Goal: Information Seeking & Learning: Learn about a topic

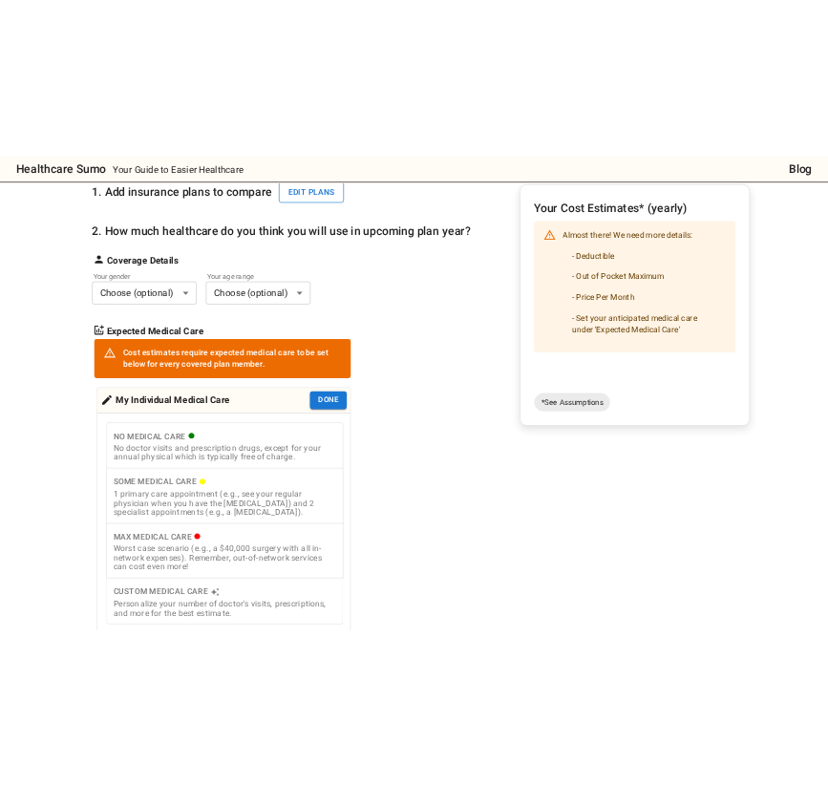
scroll to position [145, 0]
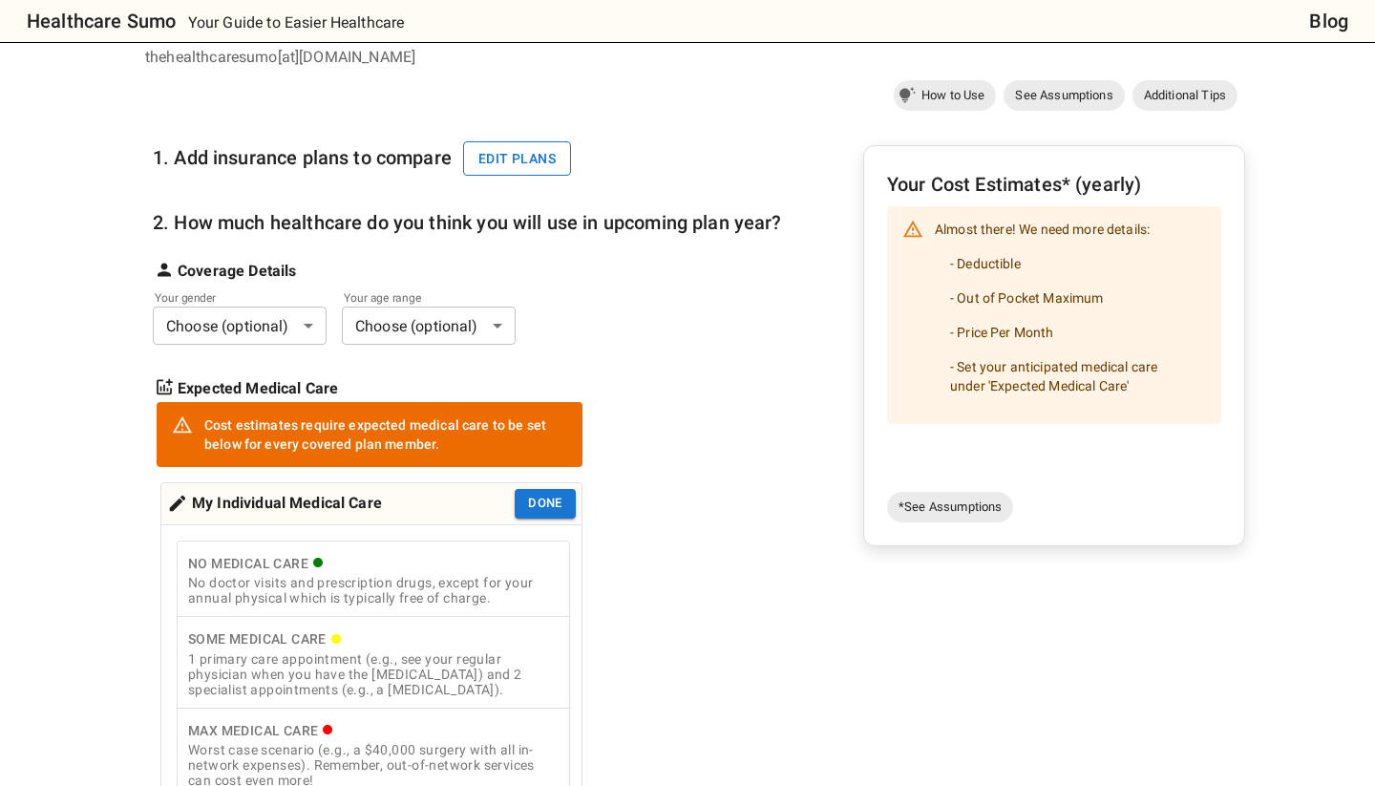
click at [497, 153] on button "Edit plans" at bounding box center [517, 158] width 108 height 35
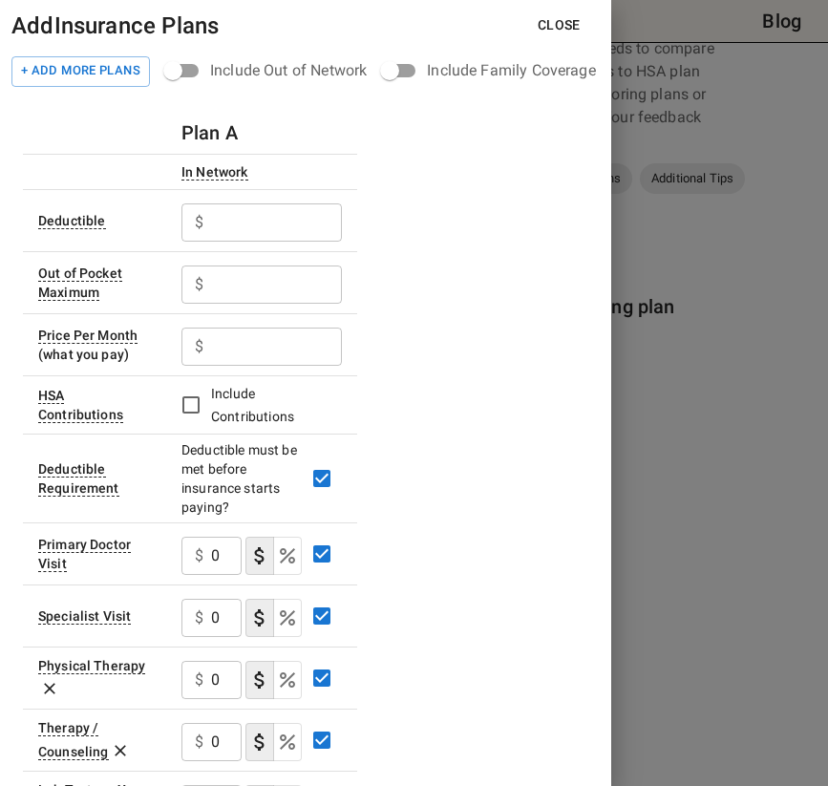
click at [448, 66] on div "Include Family Coverage" at bounding box center [511, 70] width 168 height 23
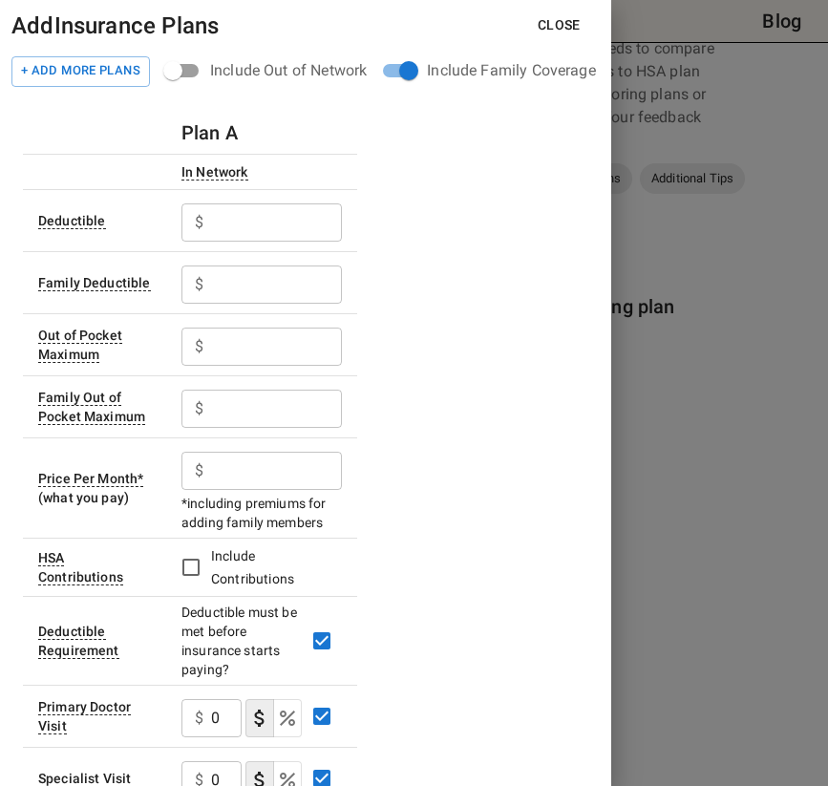
click at [107, 54] on div "+ Add More Plans Include Out of Network Include Family Coverage" at bounding box center [305, 71] width 611 height 36
click at [95, 79] on button "+ Add More Plans" at bounding box center [80, 71] width 138 height 31
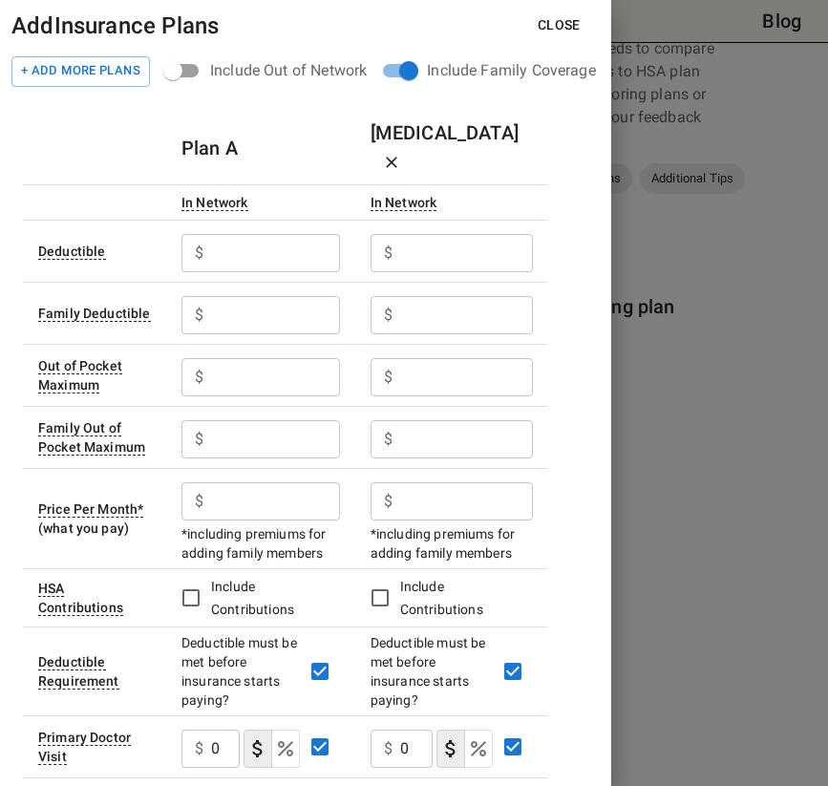
click at [290, 234] on input "text" at bounding box center [275, 253] width 129 height 38
type input "0"
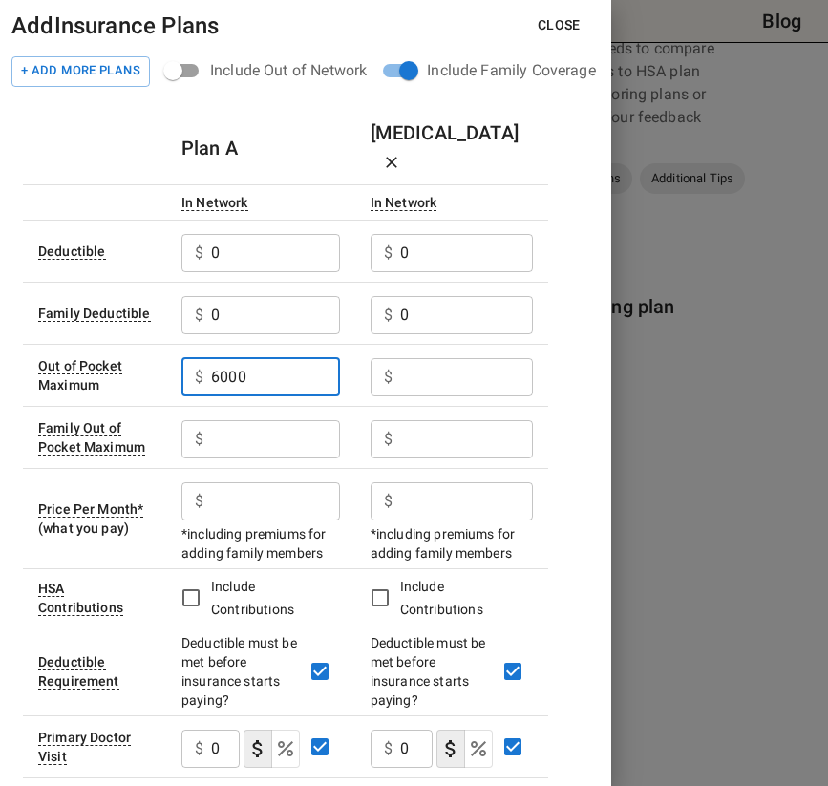
type input "6000"
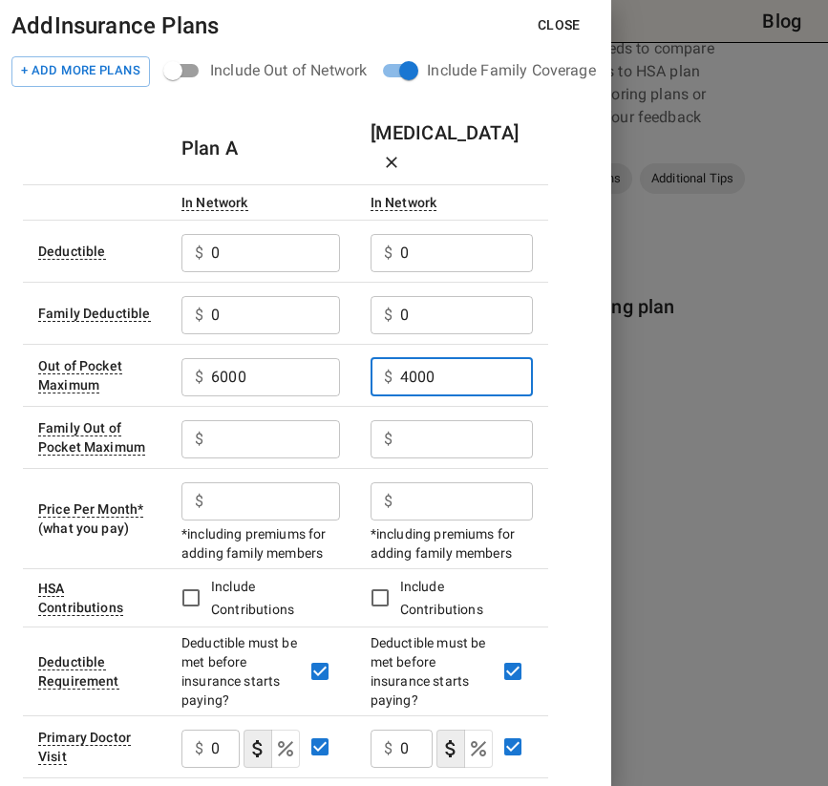
type input "4000"
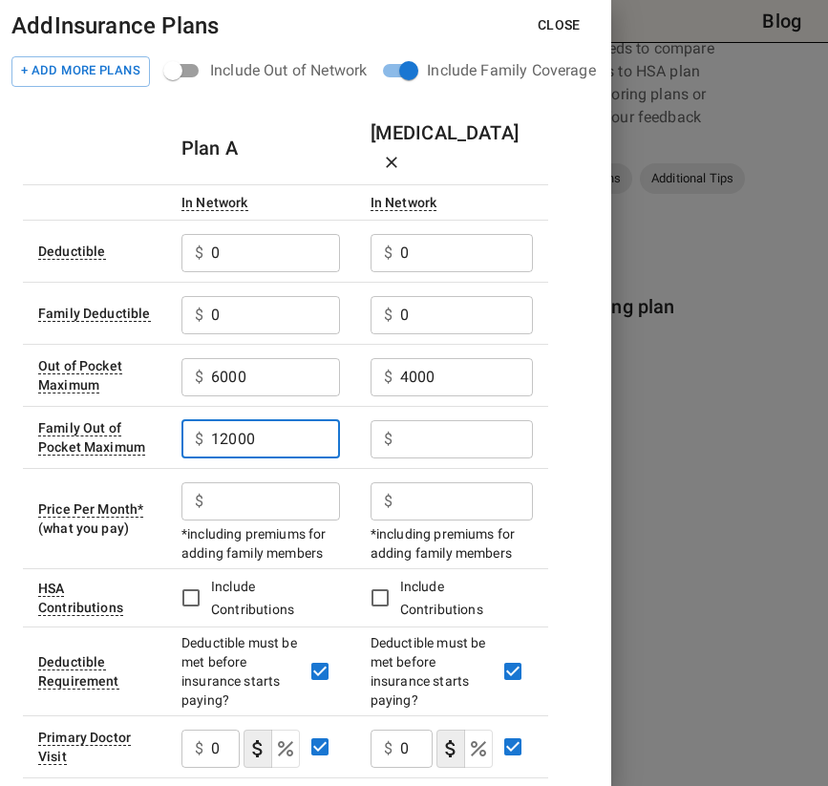
type input "12000"
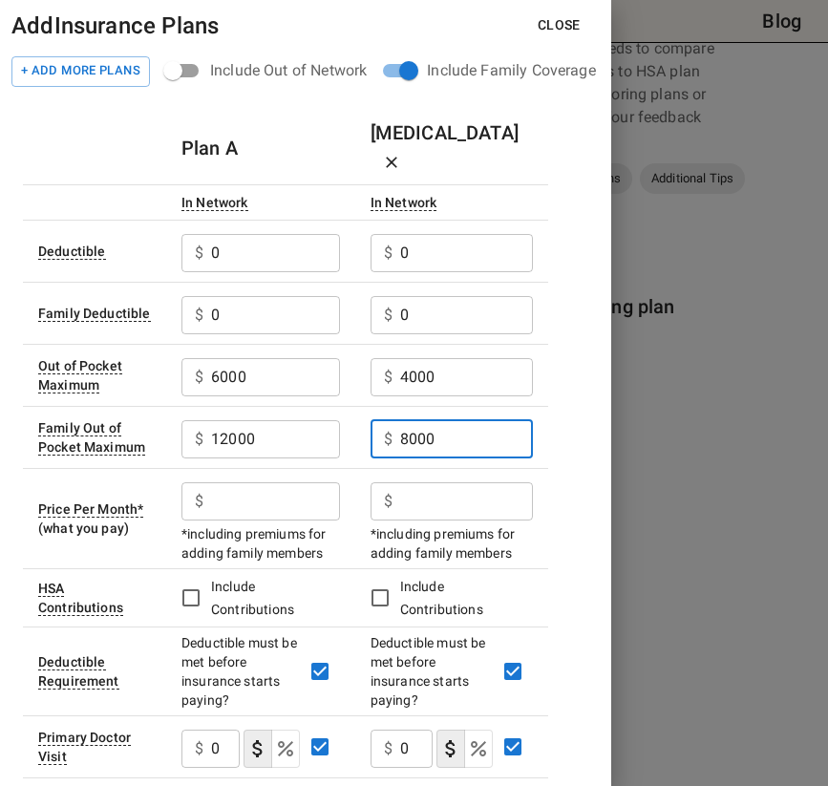
type input "8000"
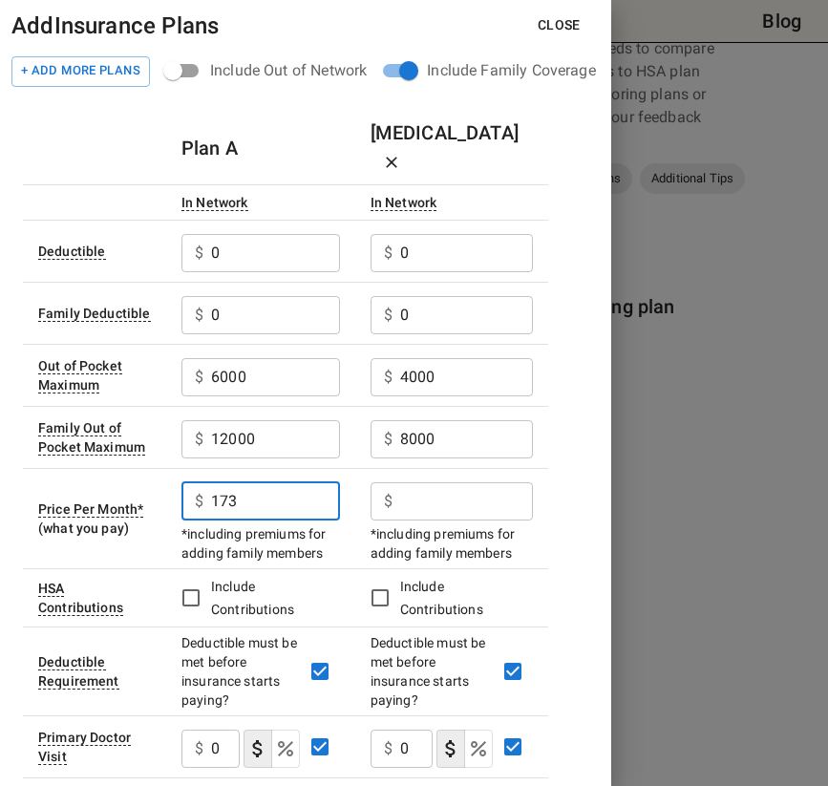
type input "173"
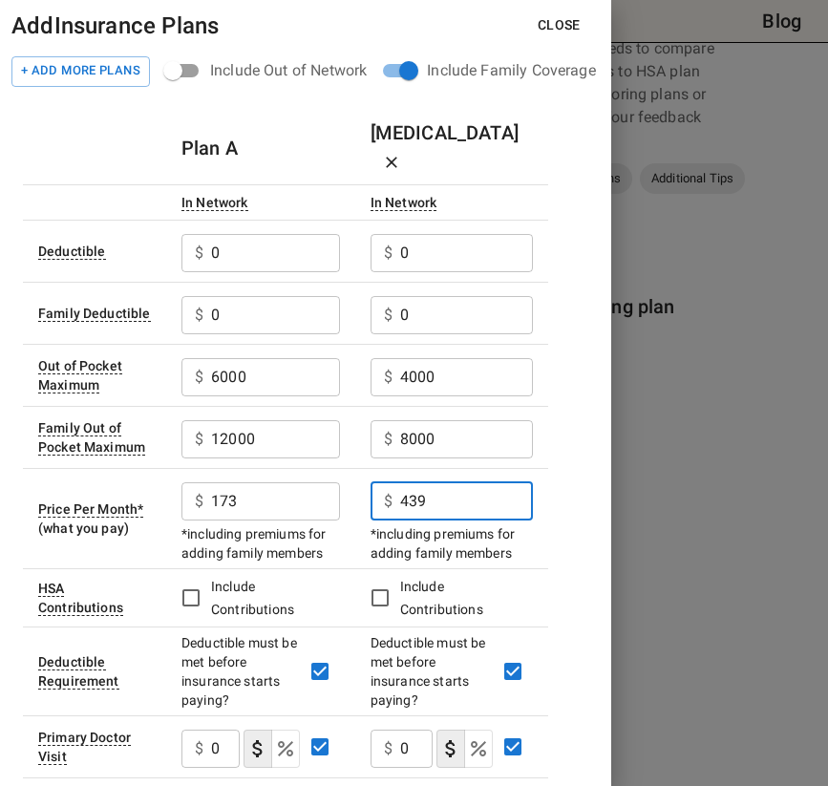
type input "439"
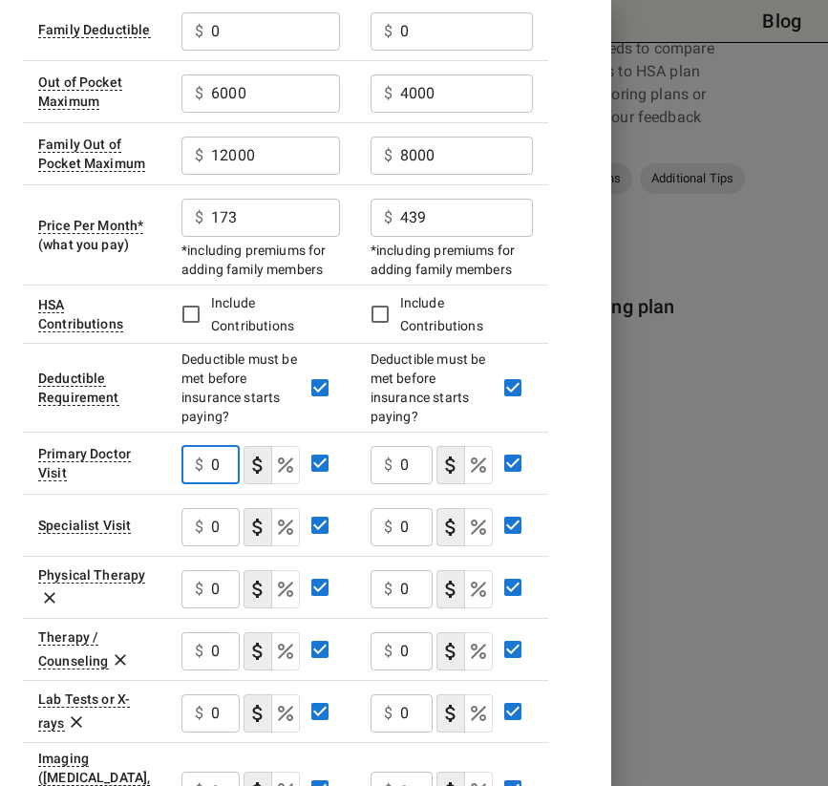
scroll to position [307, 0]
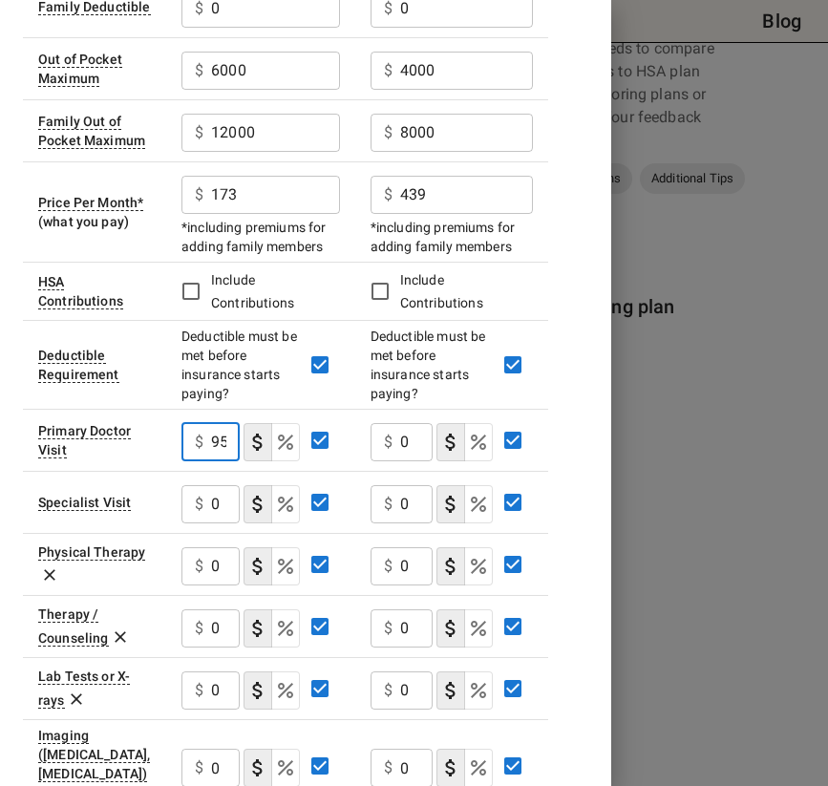
type input "95"
type button "COPAYMENT"
click at [211, 485] on input "0" at bounding box center [225, 504] width 29 height 38
type input "90"
click at [215, 547] on input "0" at bounding box center [225, 566] width 29 height 38
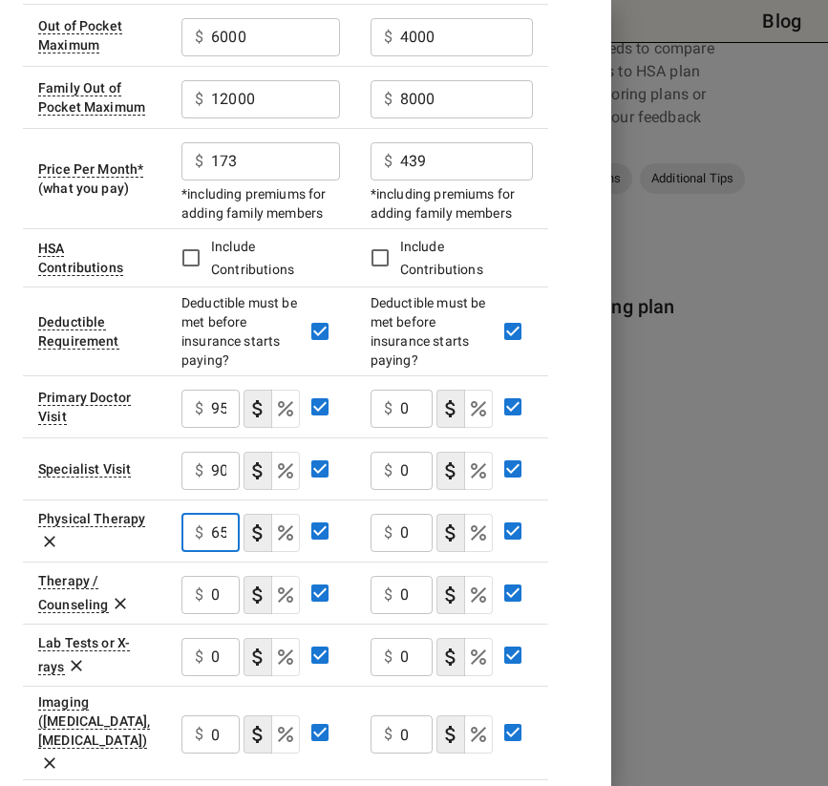
scroll to position [346, 0]
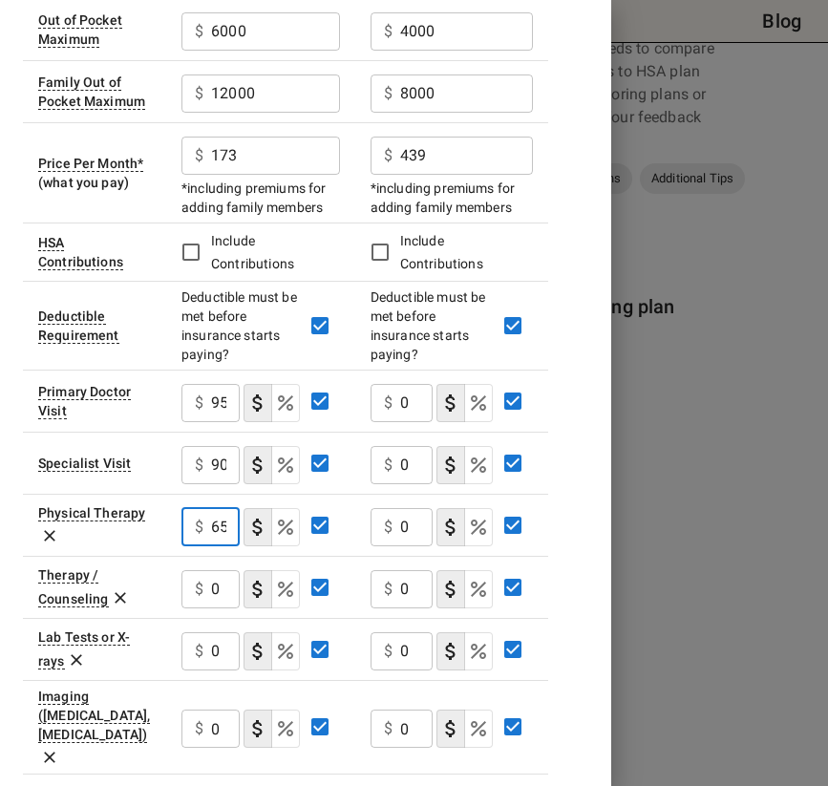
type input "65"
click at [222, 570] on input "0" at bounding box center [225, 589] width 29 height 38
type input "40"
click at [215, 632] on input "0" at bounding box center [225, 651] width 29 height 38
type input "0"
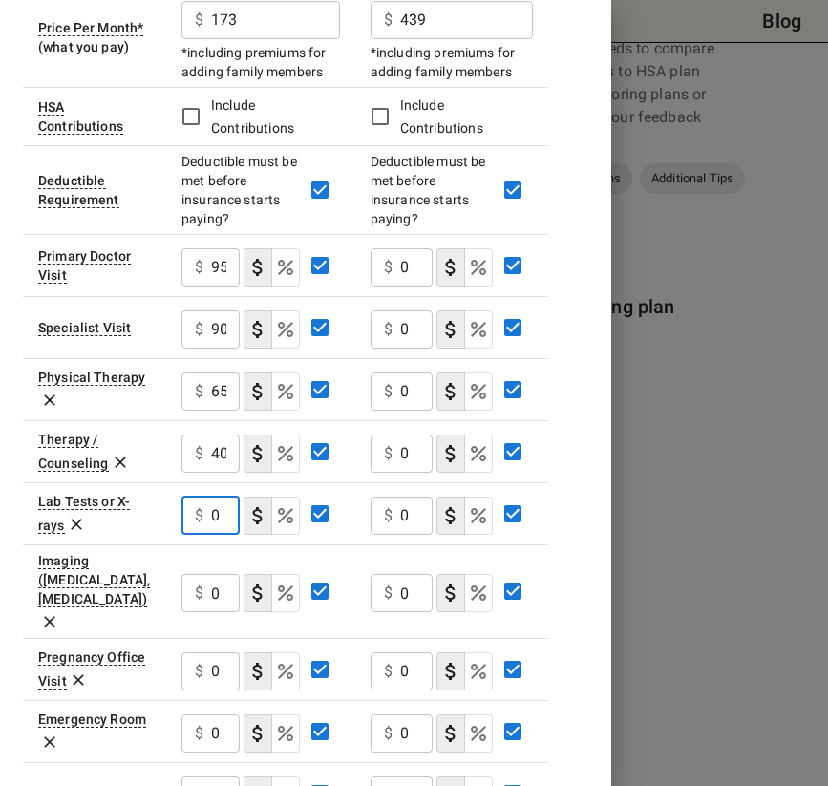
scroll to position [485, 0]
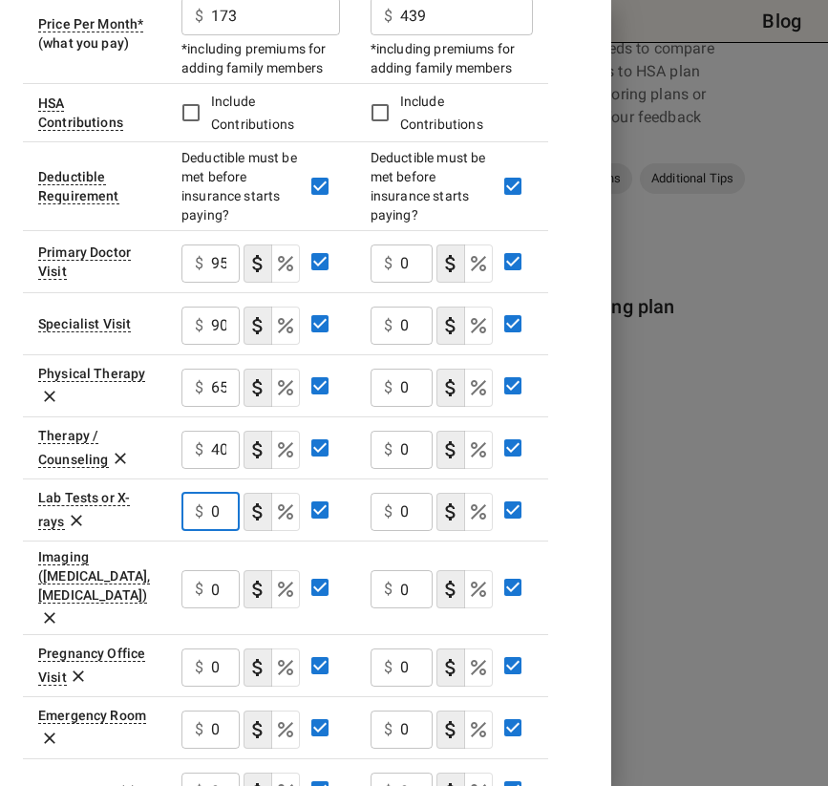
click at [222, 570] on input "0" at bounding box center [225, 589] width 29 height 38
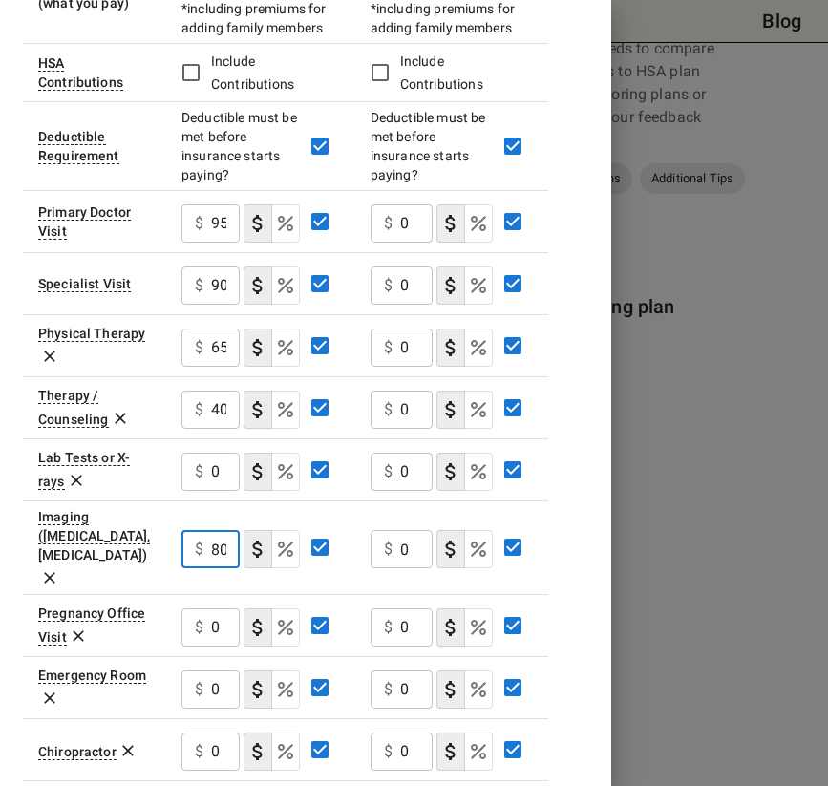
scroll to position [529, 0]
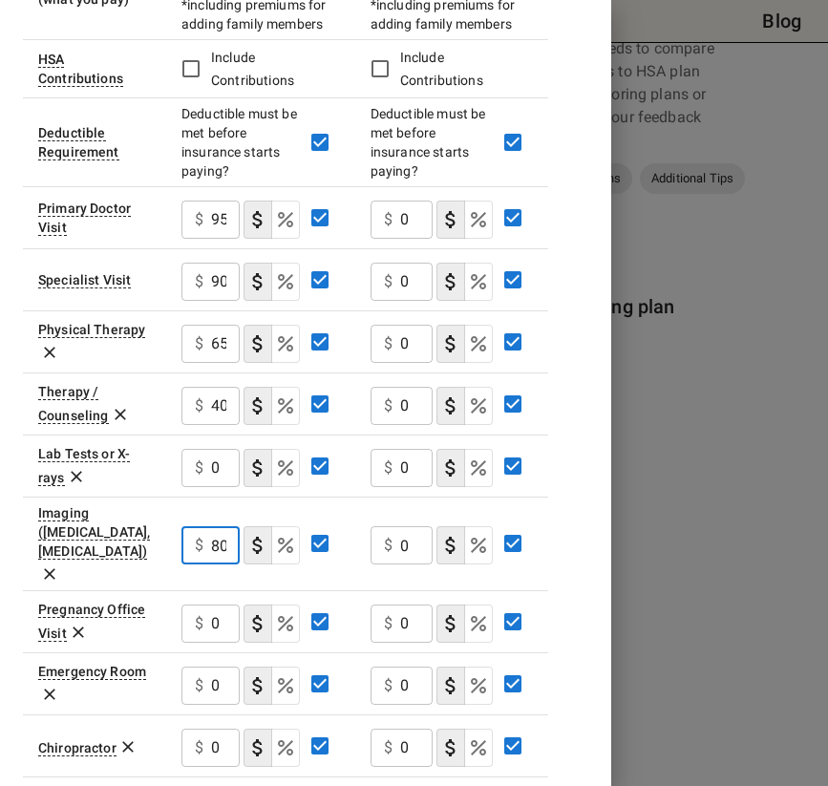
type input "800"
click at [82, 623] on icon at bounding box center [78, 632] width 19 height 19
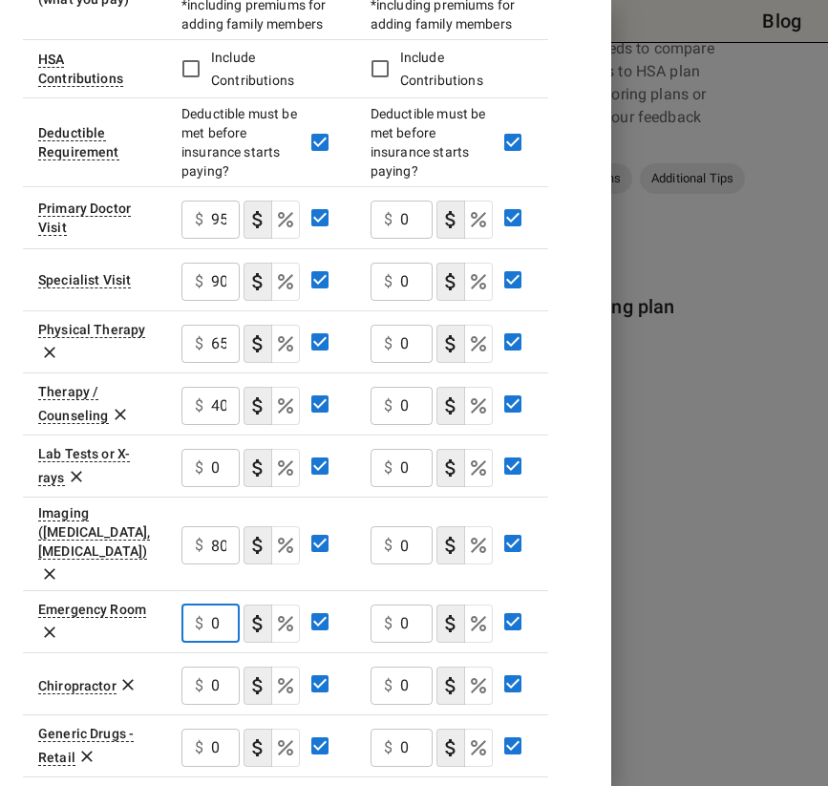
click at [221, 604] on input "0" at bounding box center [225, 623] width 29 height 38
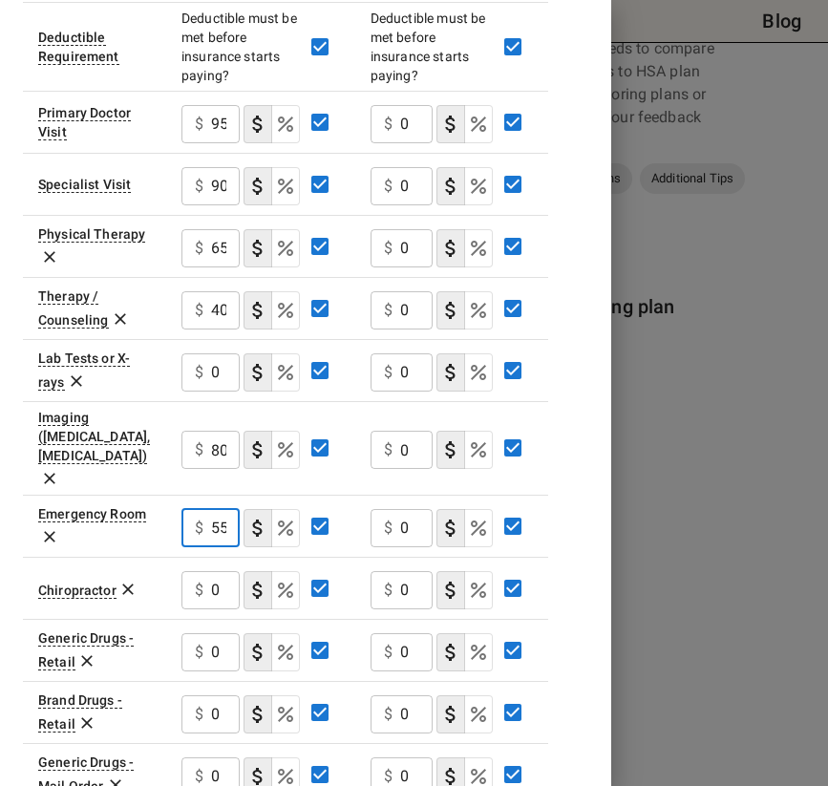
scroll to position [648, 0]
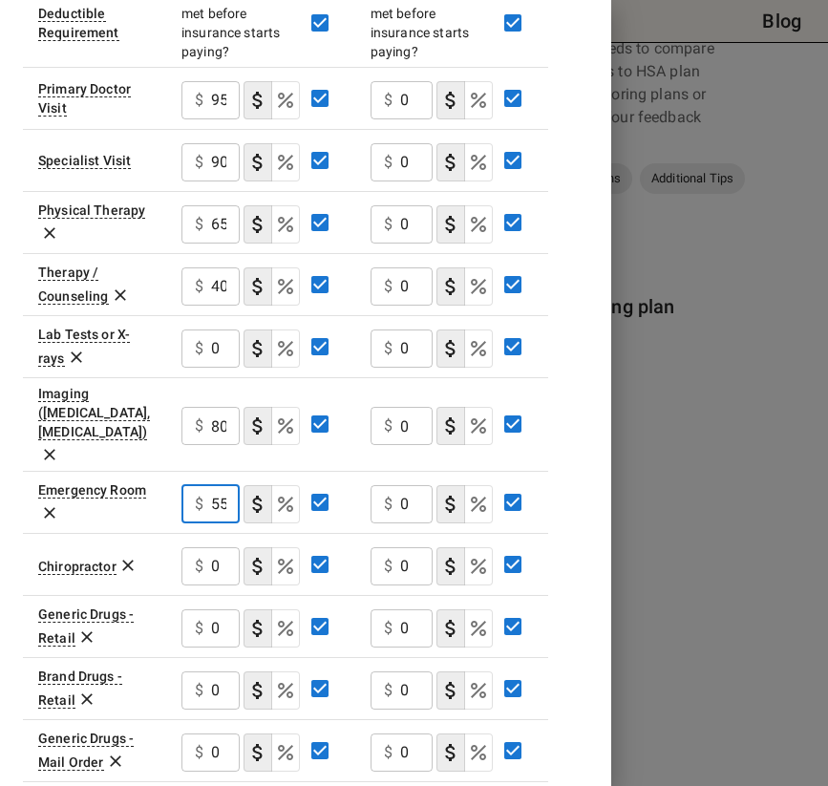
type input "550"
click at [224, 609] on input "0" at bounding box center [225, 628] width 29 height 38
type input "2"
type input "20"
click at [127, 561] on icon at bounding box center [127, 566] width 11 height 11
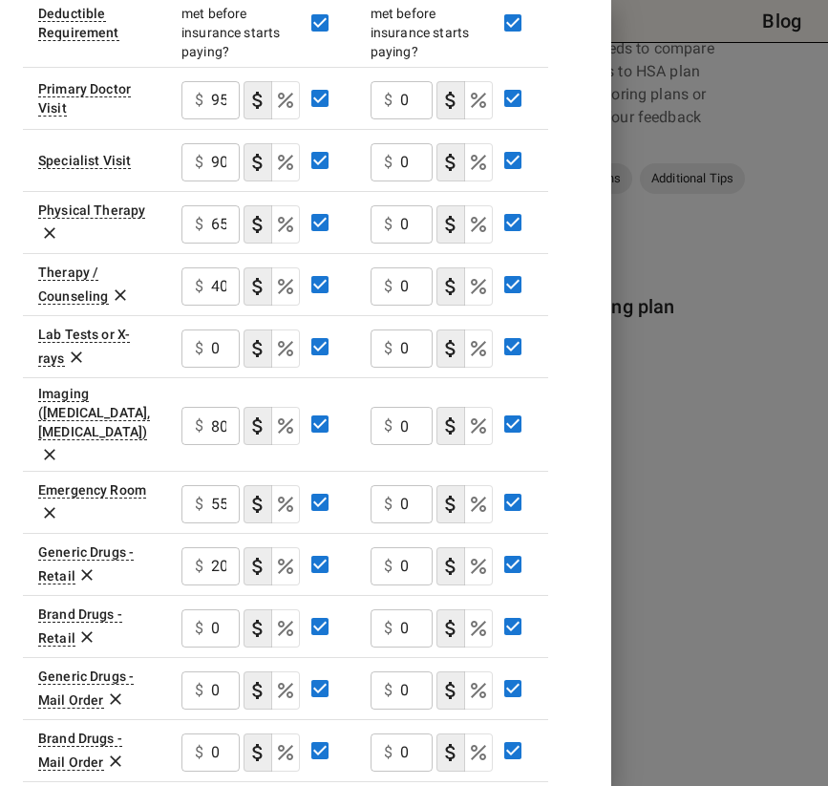
click at [90, 627] on icon at bounding box center [86, 636] width 19 height 19
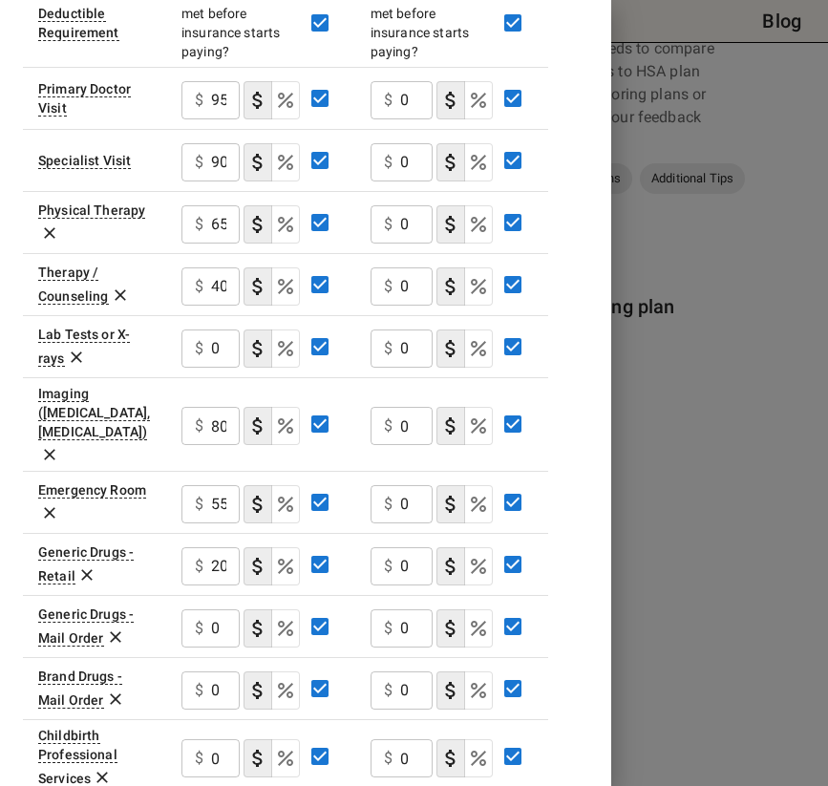
click at [113, 632] on icon at bounding box center [115, 637] width 11 height 11
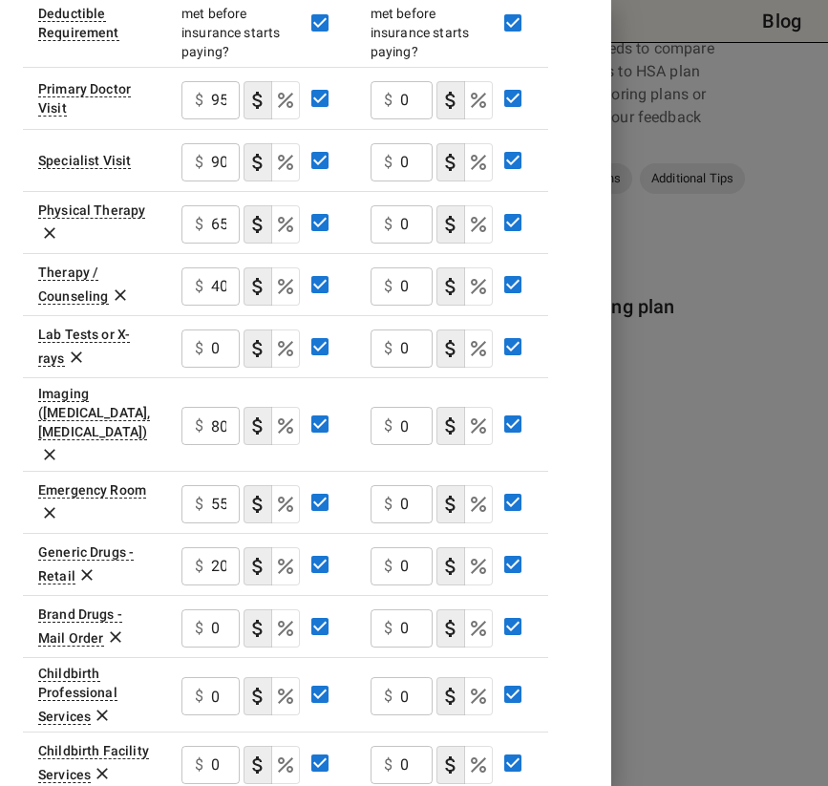
click at [116, 627] on icon at bounding box center [115, 636] width 19 height 19
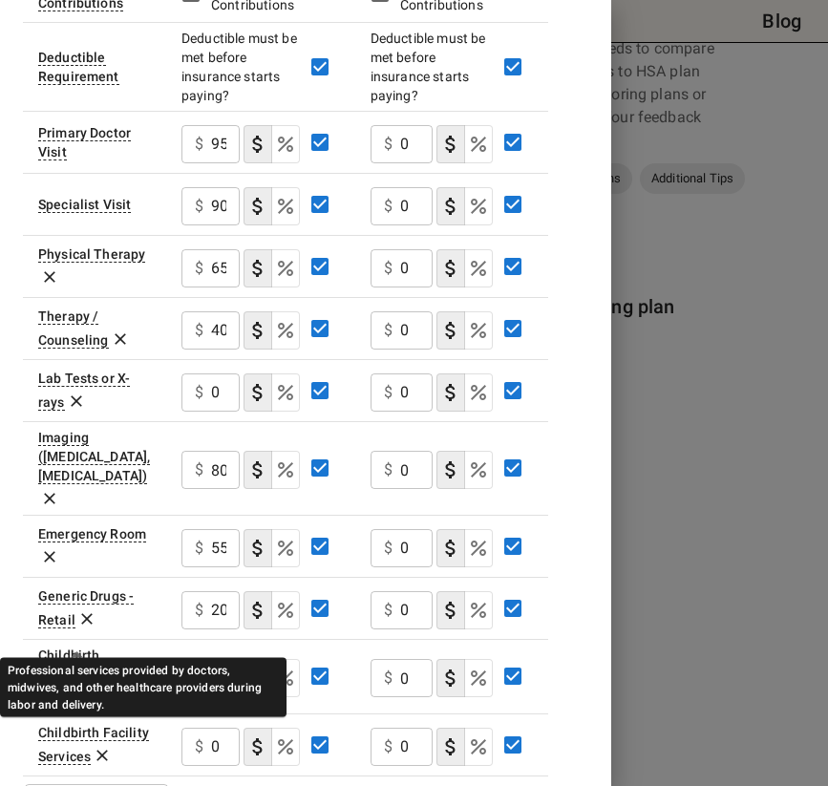
click at [100, 639] on td "Childbirth Professional Services" at bounding box center [94, 676] width 143 height 74
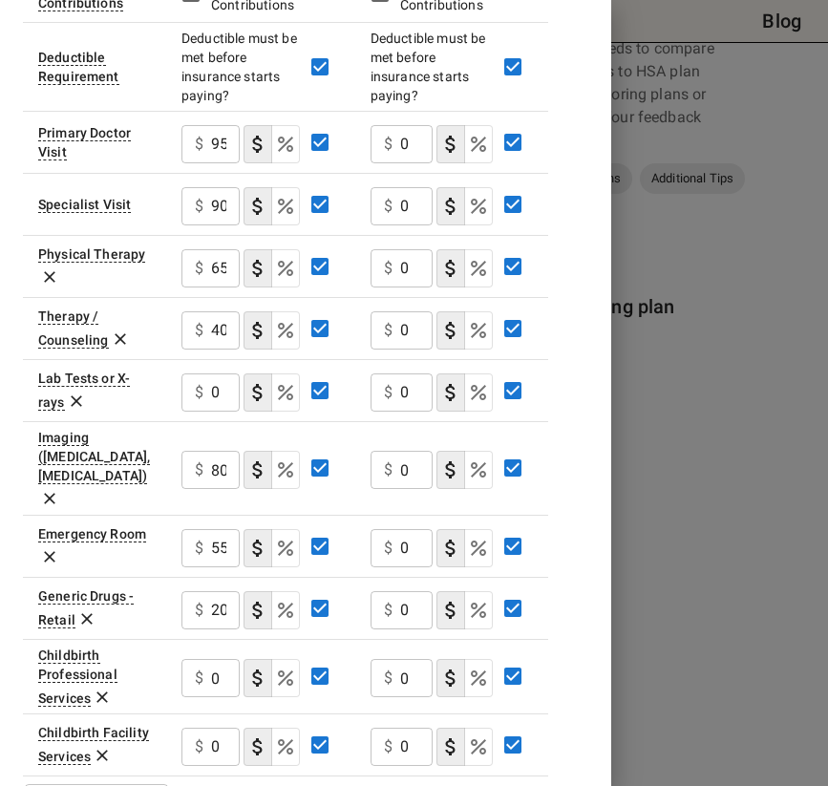
click at [100, 691] on icon at bounding box center [101, 696] width 11 height 11
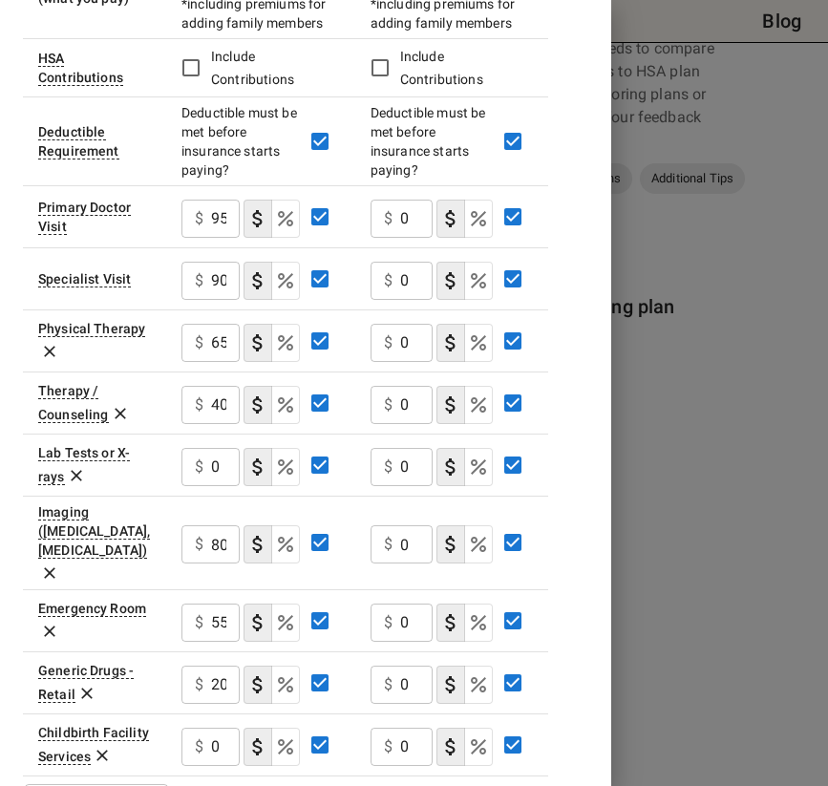
click at [100, 751] on icon at bounding box center [101, 756] width 11 height 11
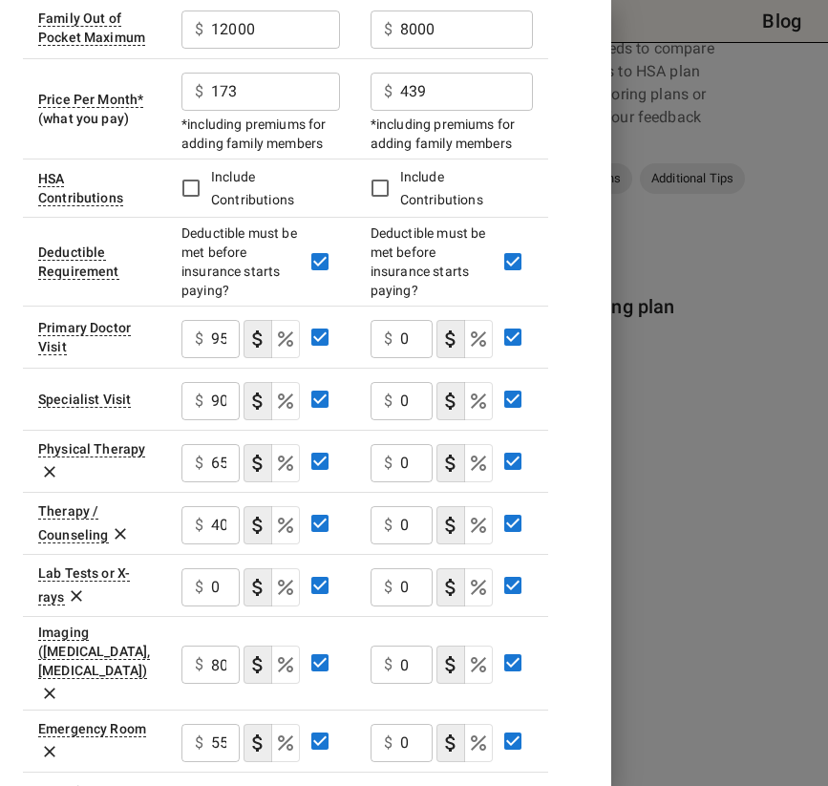
scroll to position [384, 0]
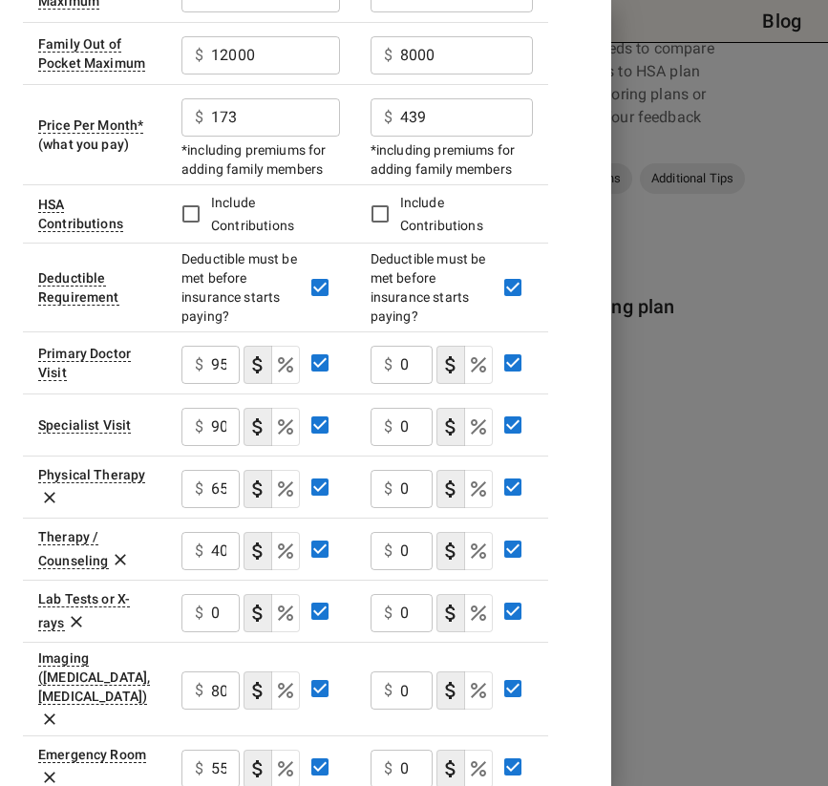
click at [418, 346] on input "0" at bounding box center [416, 365] width 32 height 38
type input "65"
click at [415, 408] on input "0" at bounding box center [416, 427] width 32 height 38
type input "60"
click at [402, 474] on input "0" at bounding box center [416, 489] width 32 height 38
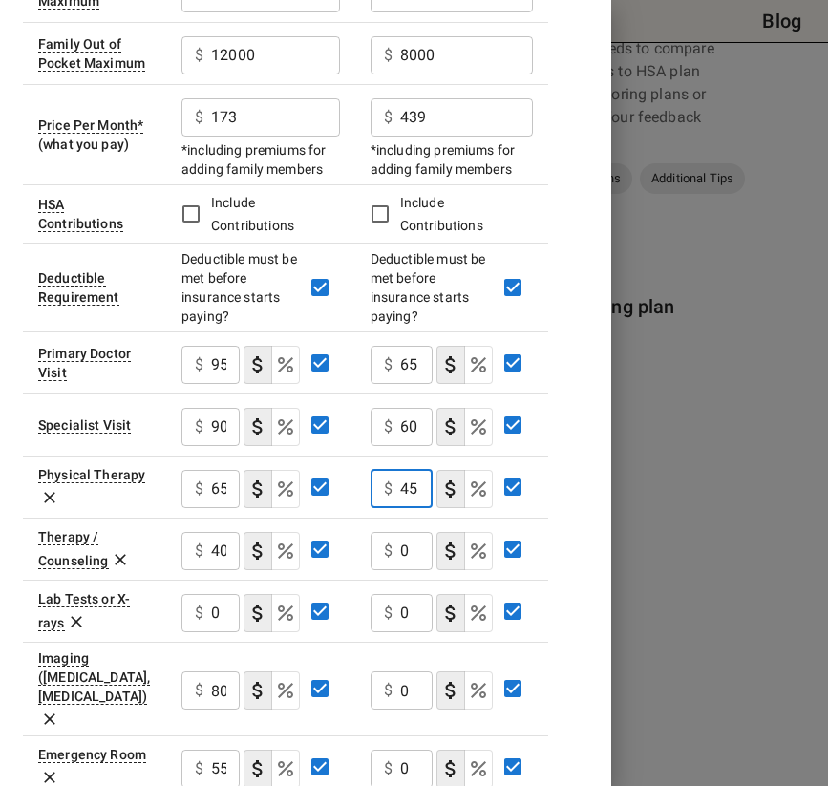
type input "45"
click at [414, 532] on input "0" at bounding box center [416, 551] width 32 height 38
type input "20"
click at [412, 671] on input "0" at bounding box center [416, 690] width 32 height 38
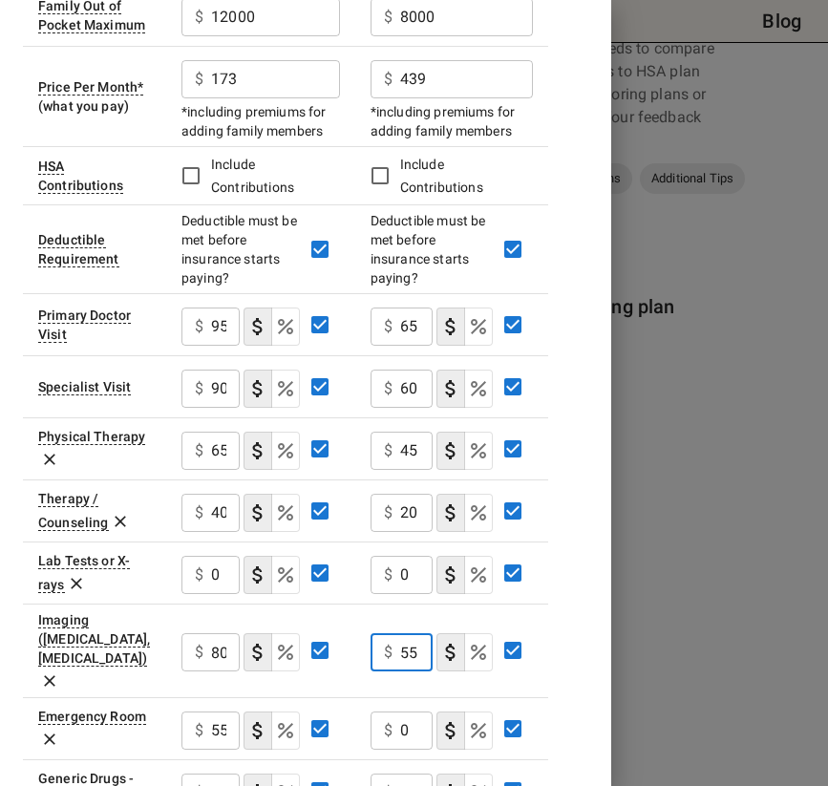
scroll to position [444, 0]
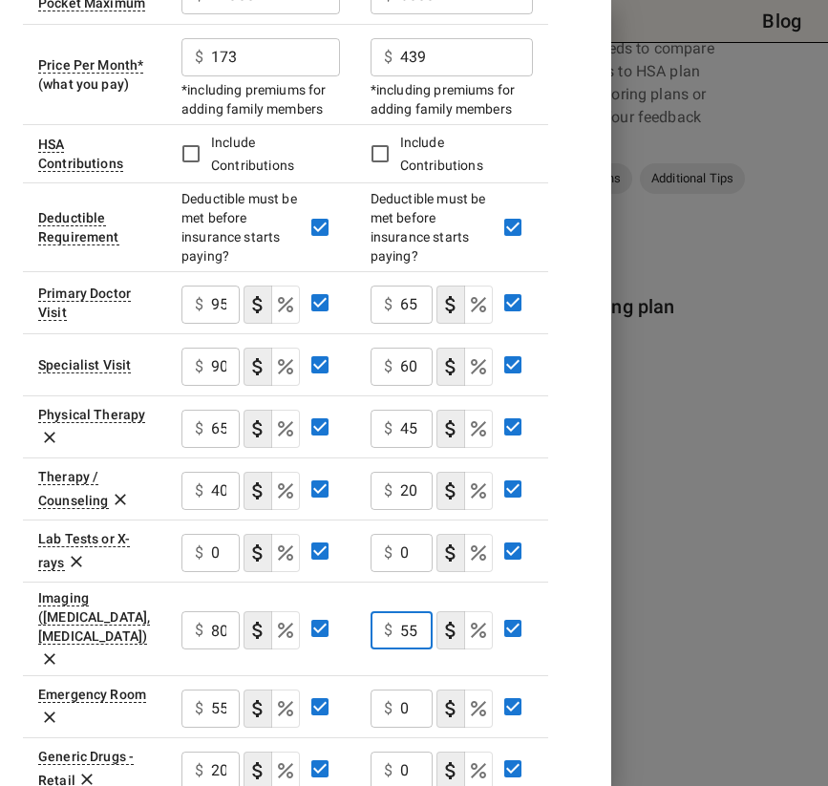
type input "55"
click at [415, 689] on input "0" at bounding box center [416, 708] width 32 height 38
type input "35"
click at [421, 751] on input "0" at bounding box center [416, 770] width 32 height 38
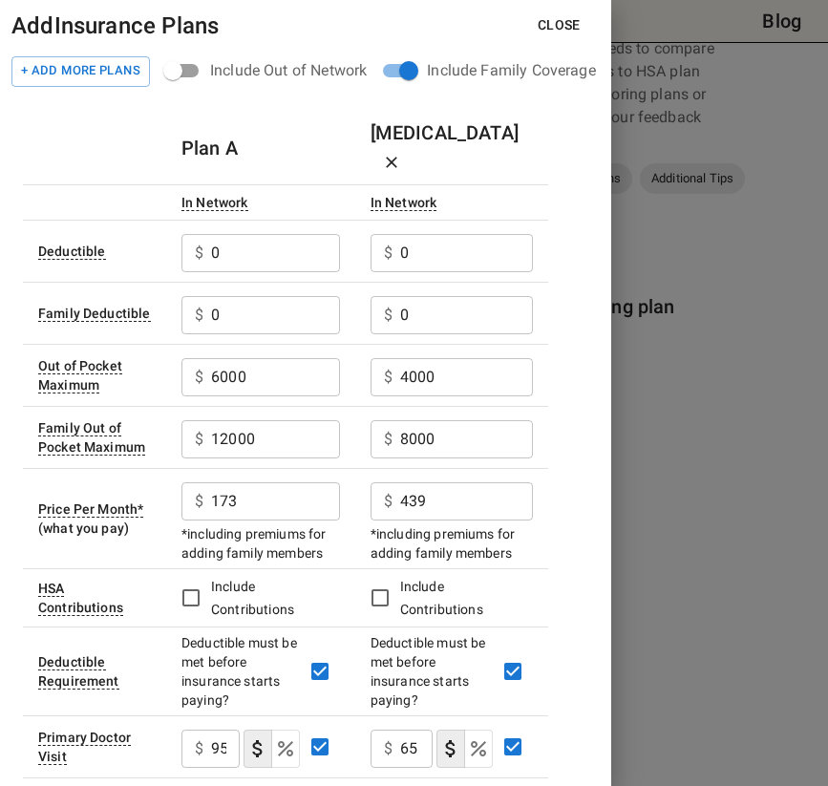
scroll to position [468, 0]
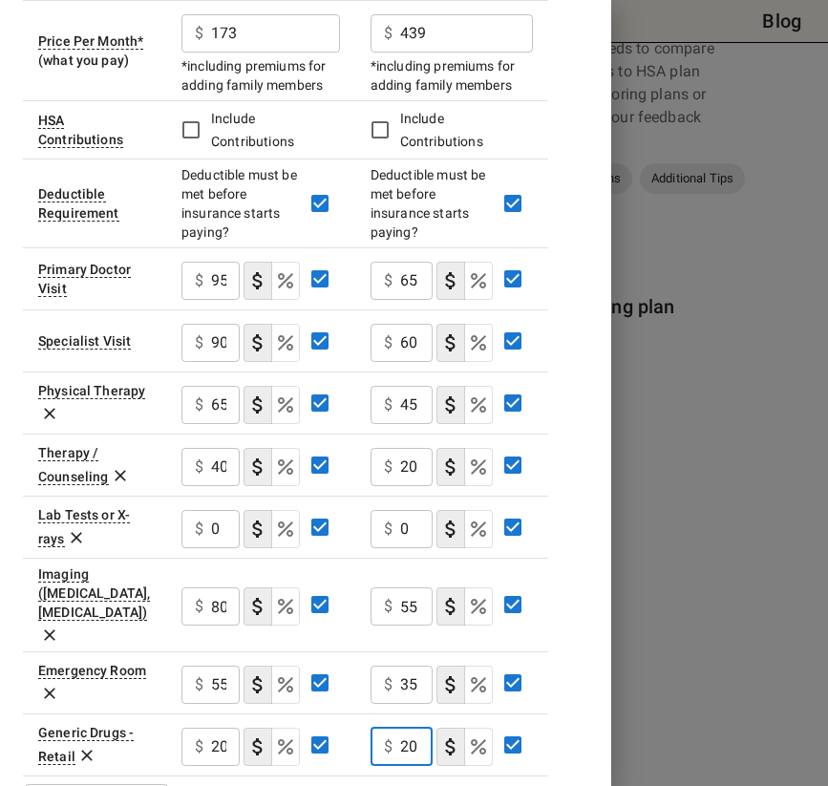
type input "20"
click at [65, 698] on li "Other Service" at bounding box center [96, 697] width 143 height 34
type input "******"
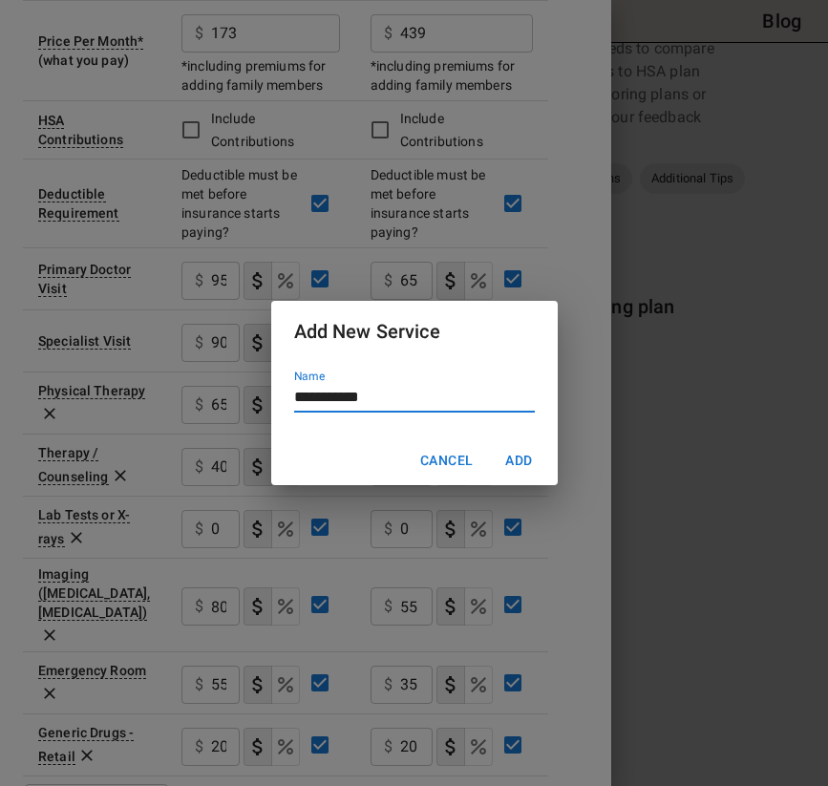
type input "**********"
click at [519, 450] on button "Add" at bounding box center [519, 460] width 61 height 35
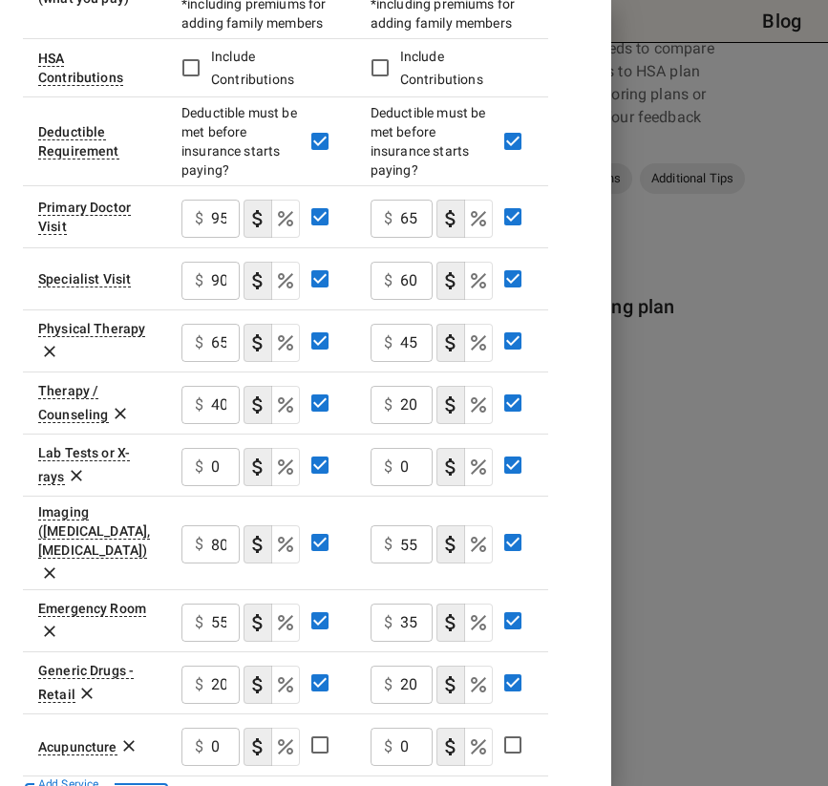
click at [220, 728] on input "0" at bounding box center [225, 747] width 29 height 38
type input "70"
click at [414, 728] on input "0" at bounding box center [416, 747] width 32 height 38
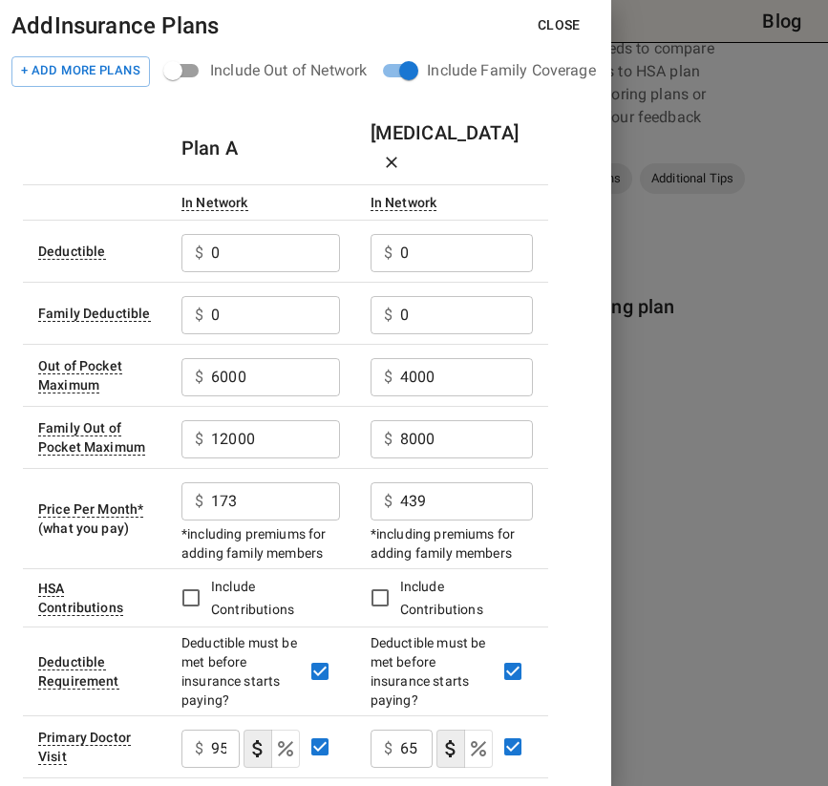
scroll to position [0, 0]
type input "50"
click at [556, 34] on button "Close" at bounding box center [559, 25] width 74 height 35
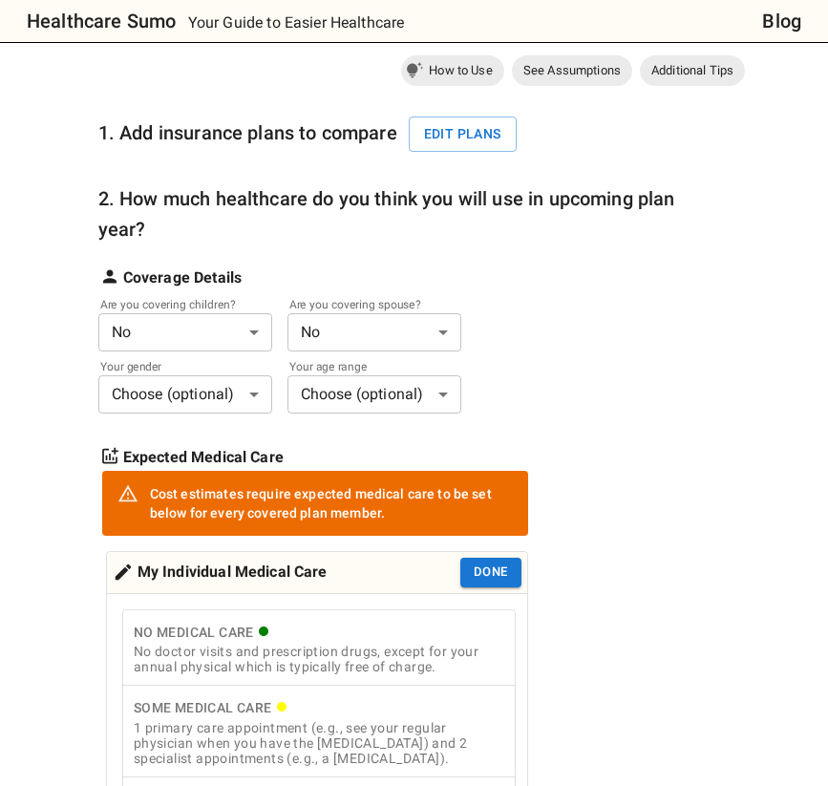
scroll to position [254, 0]
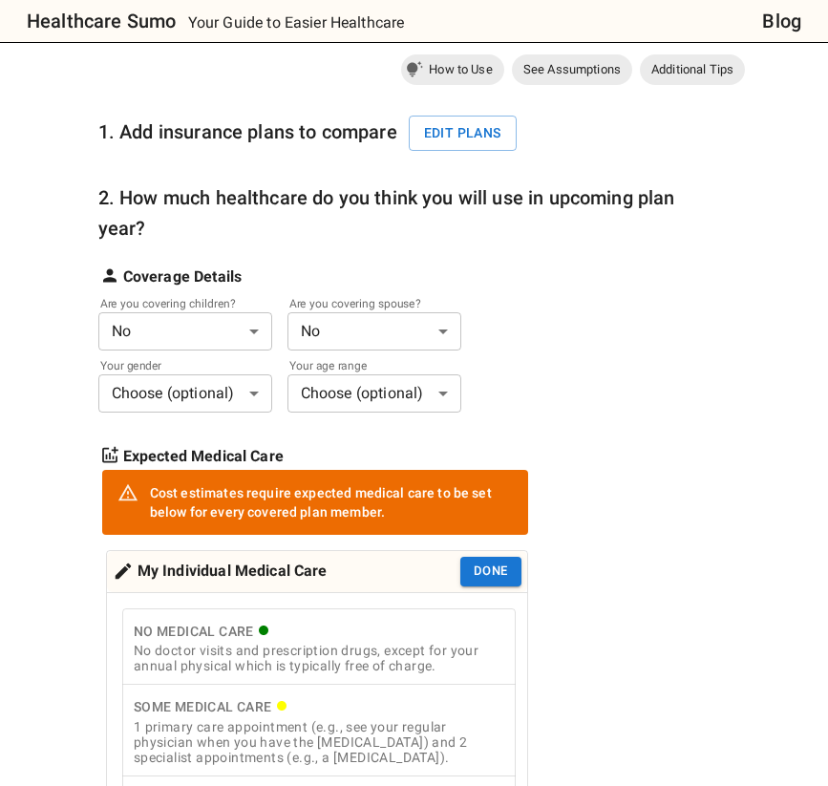
click at [342, 309] on label "Are you covering spouse?" at bounding box center [361, 303] width 145 height 16
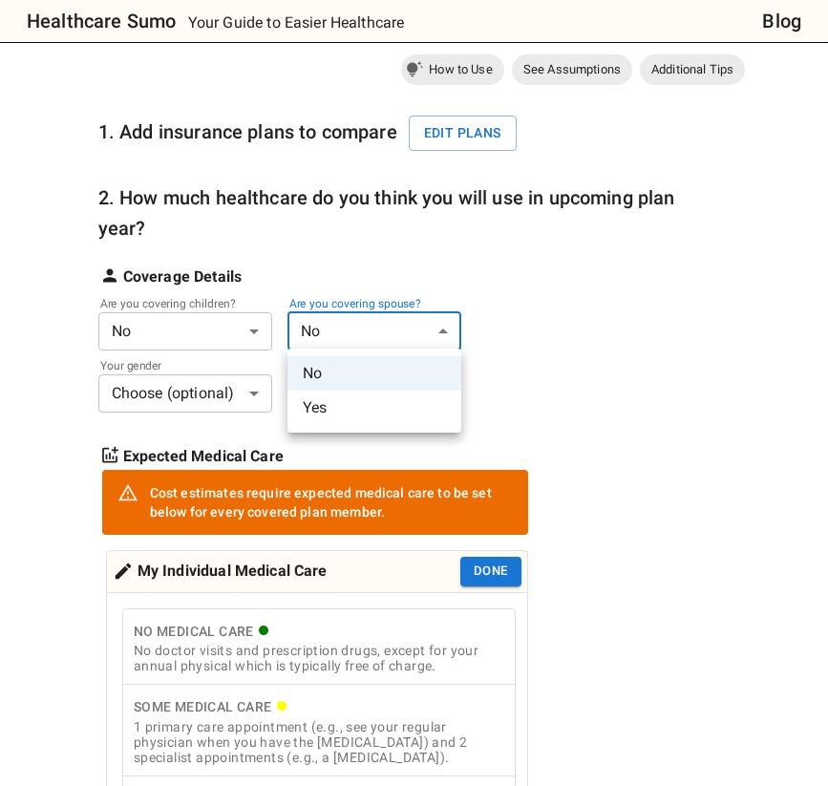
click at [348, 407] on li "Yes" at bounding box center [374, 408] width 174 height 34
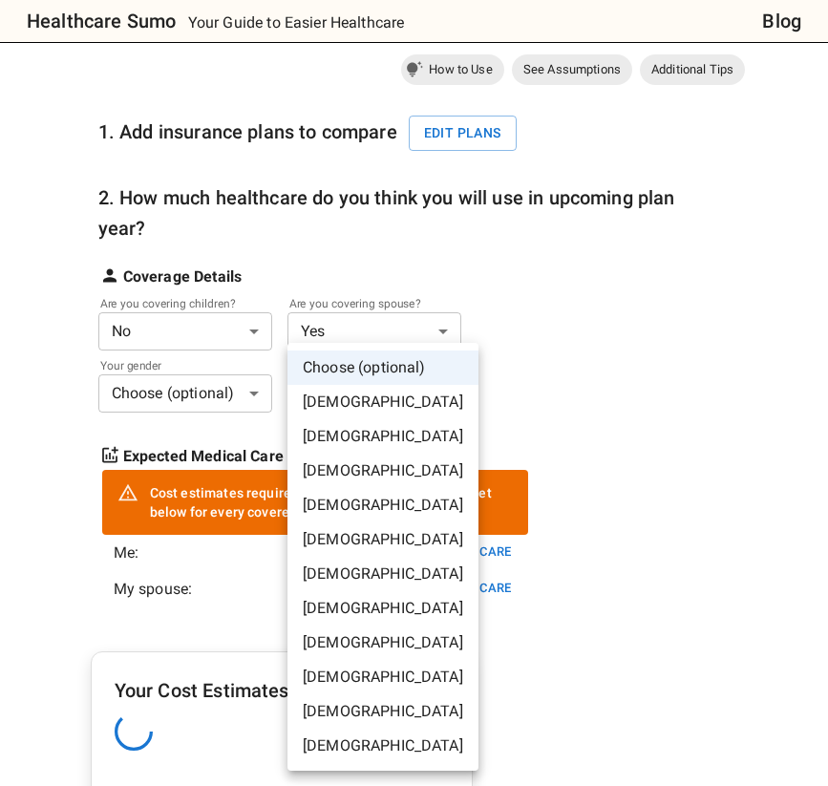
click at [366, 510] on li "30-35 years old" at bounding box center [382, 505] width 191 height 34
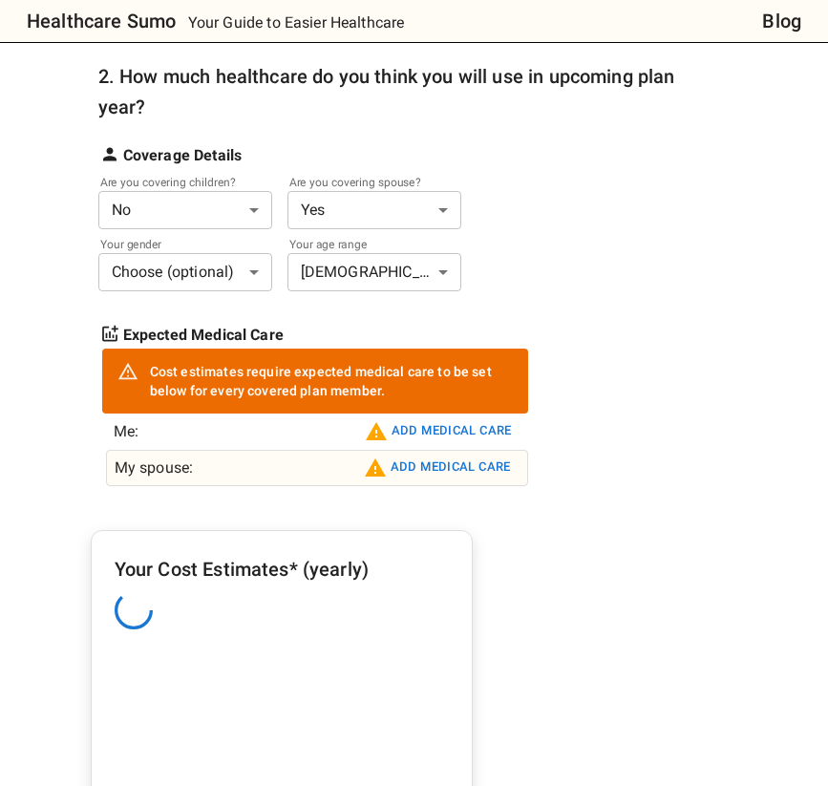
scroll to position [397, 0]
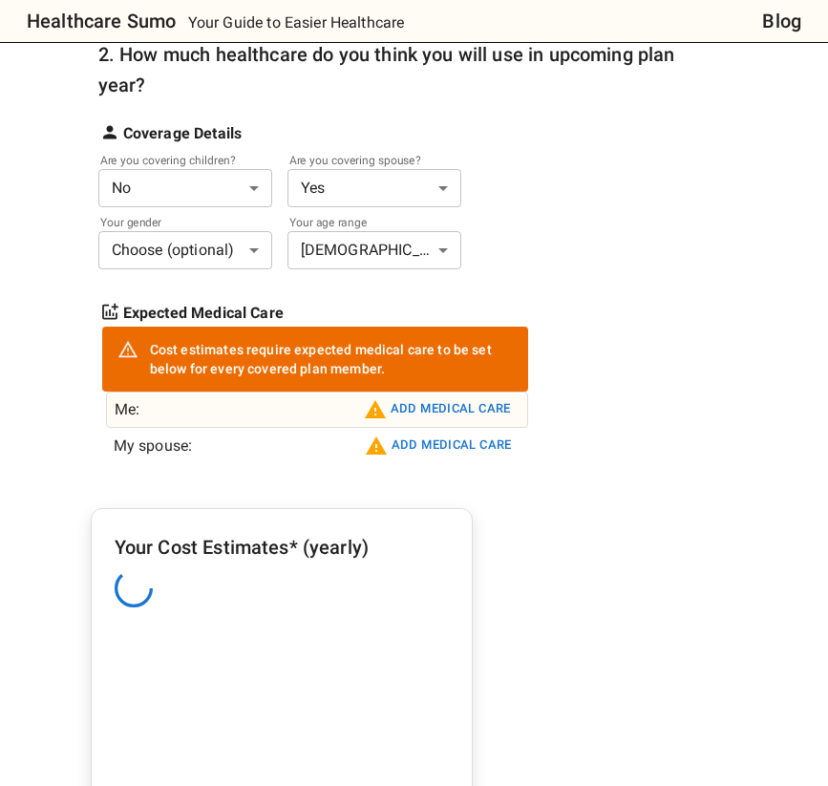
click at [431, 398] on button "Add medical care" at bounding box center [437, 409] width 157 height 31
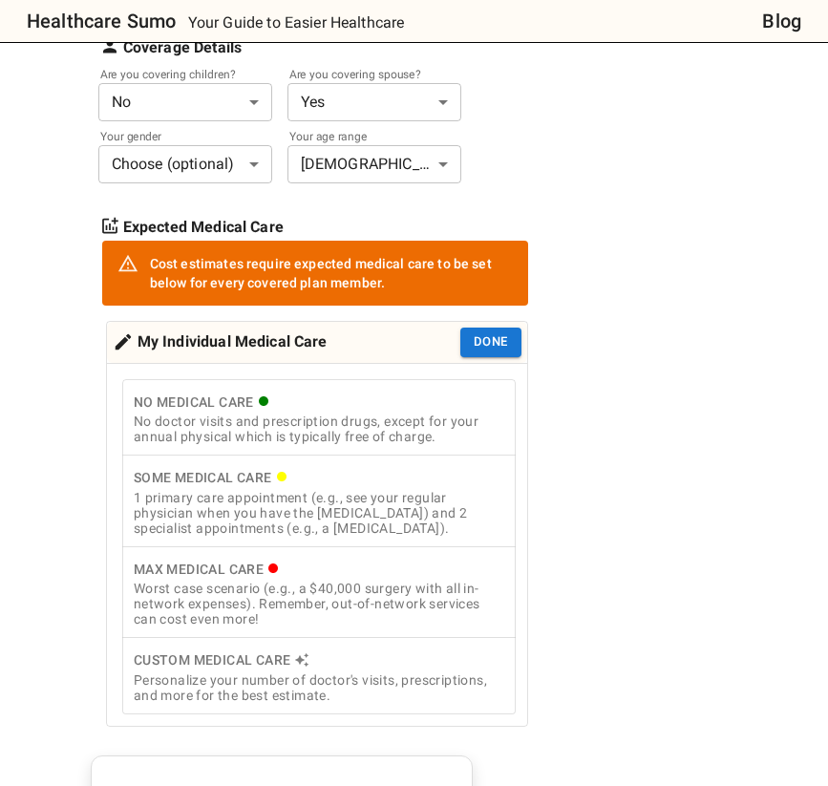
scroll to position [497, 0]
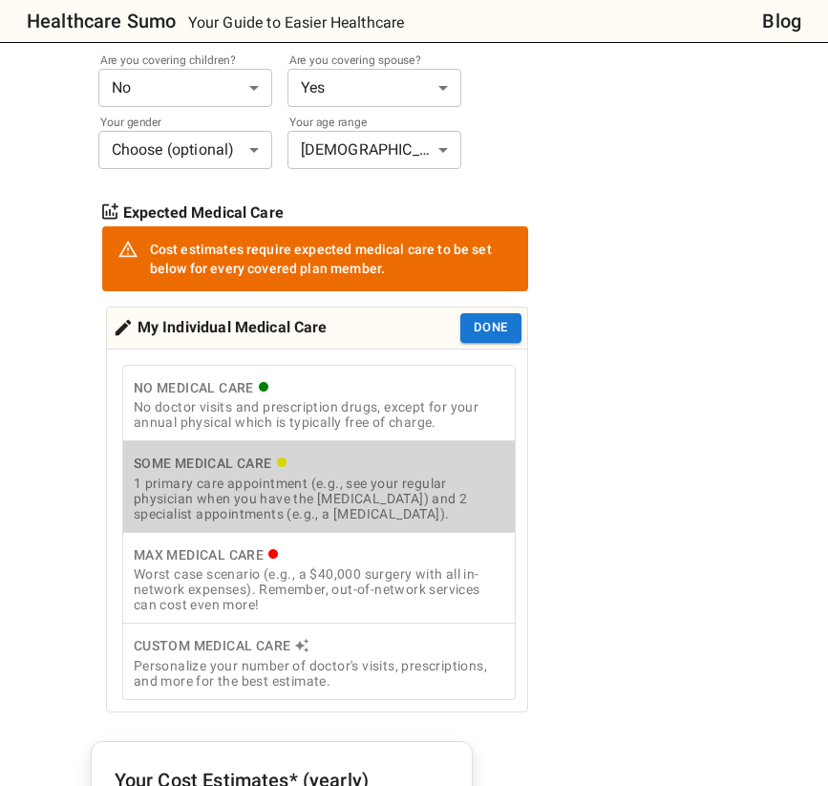
click at [392, 490] on div "1 primary care appointment (e.g., see your regular physician when you have the …" at bounding box center [319, 499] width 370 height 46
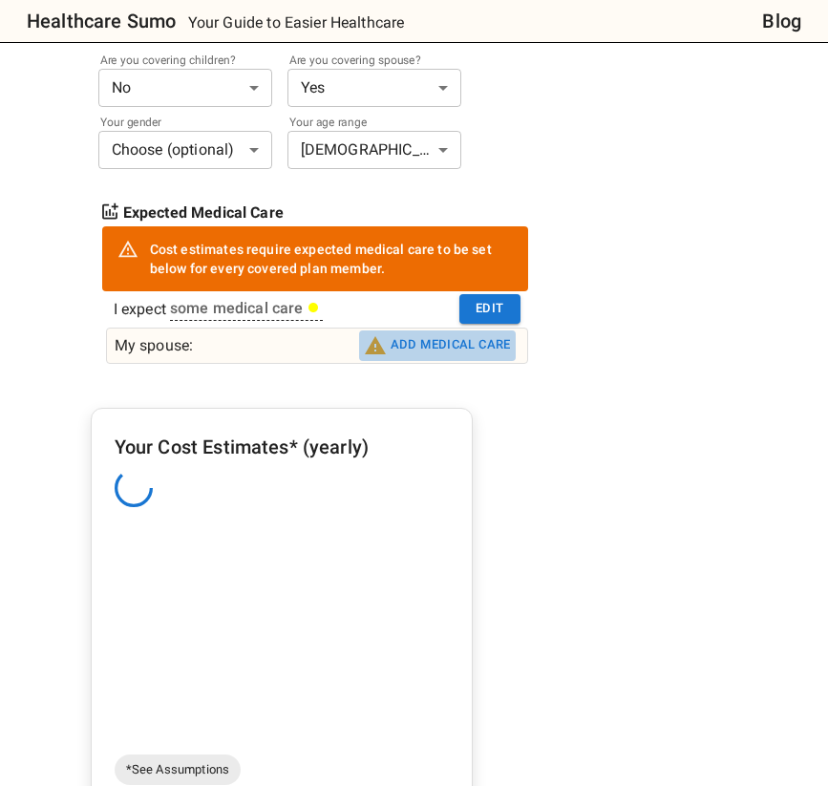
click at [475, 349] on button "Add medical care" at bounding box center [437, 345] width 157 height 31
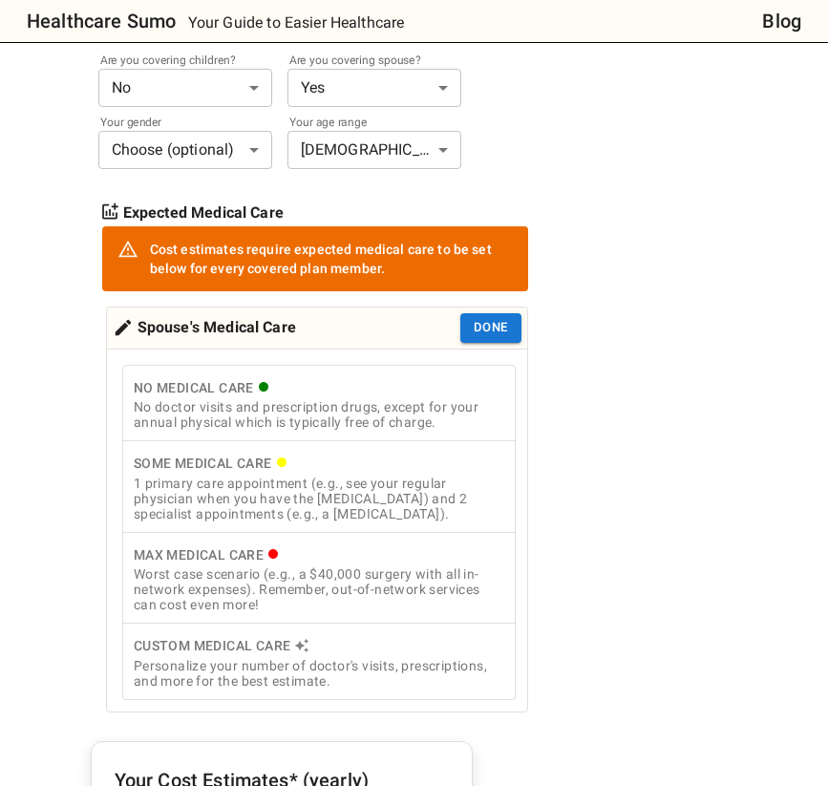
click at [312, 664] on div "Personalize your number of doctor's visits, prescriptions, and more for the bes…" at bounding box center [319, 673] width 370 height 31
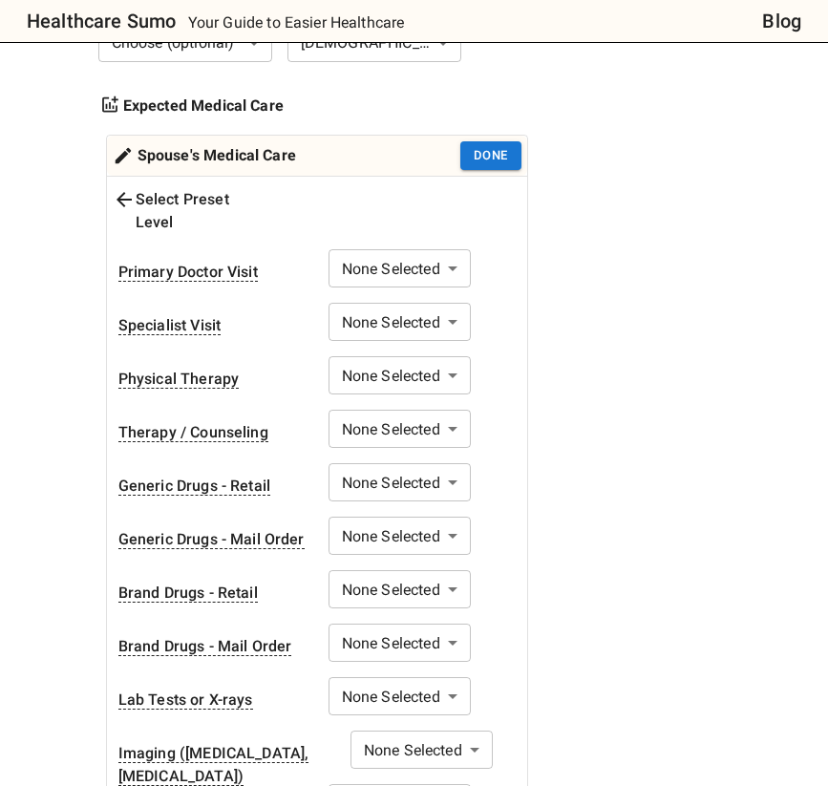
scroll to position [663, 0]
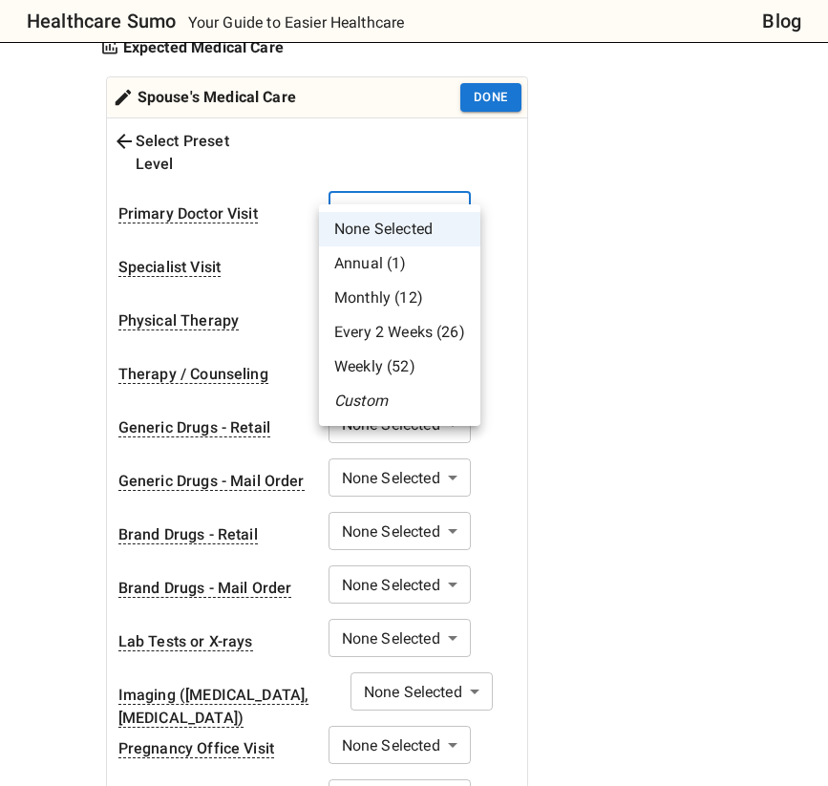
click at [394, 400] on li "Custom" at bounding box center [399, 401] width 161 height 34
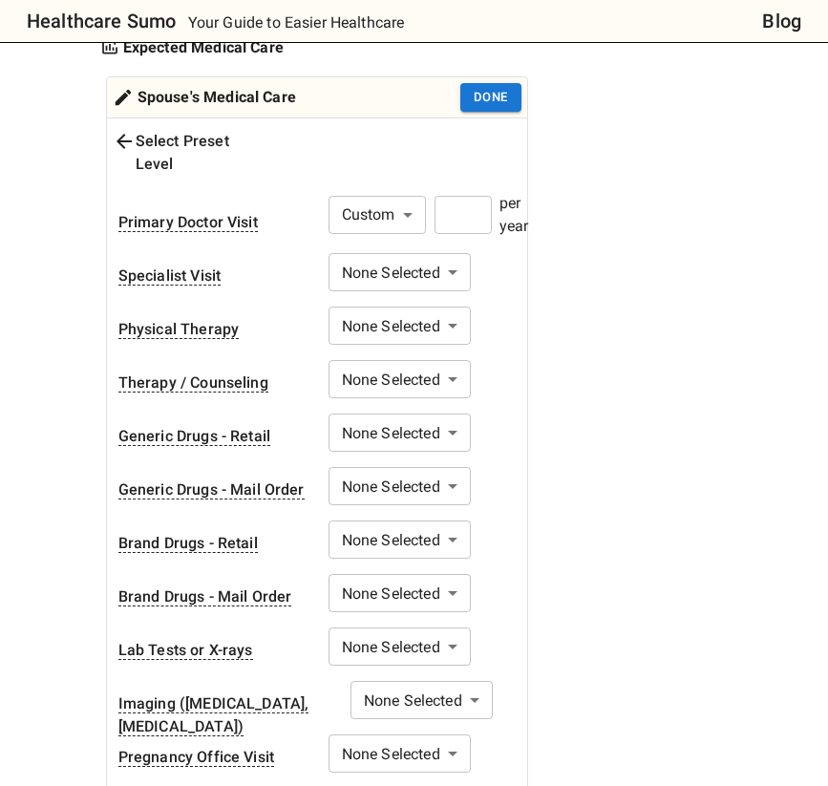
click at [459, 200] on input "number" at bounding box center [462, 215] width 57 height 38
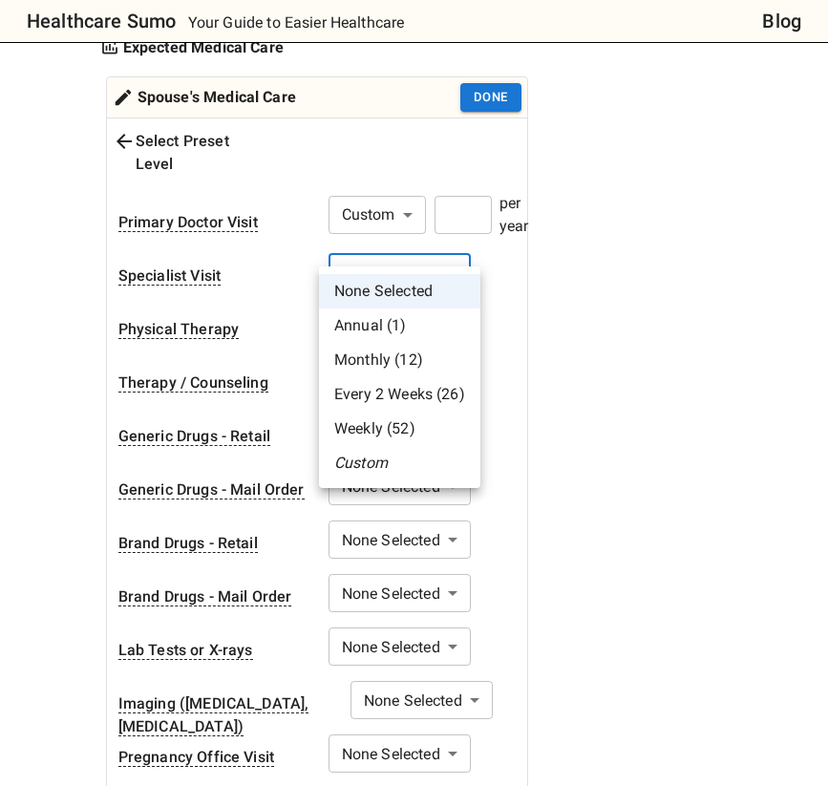
click at [424, 366] on li "Monthly (12)" at bounding box center [399, 360] width 161 height 34
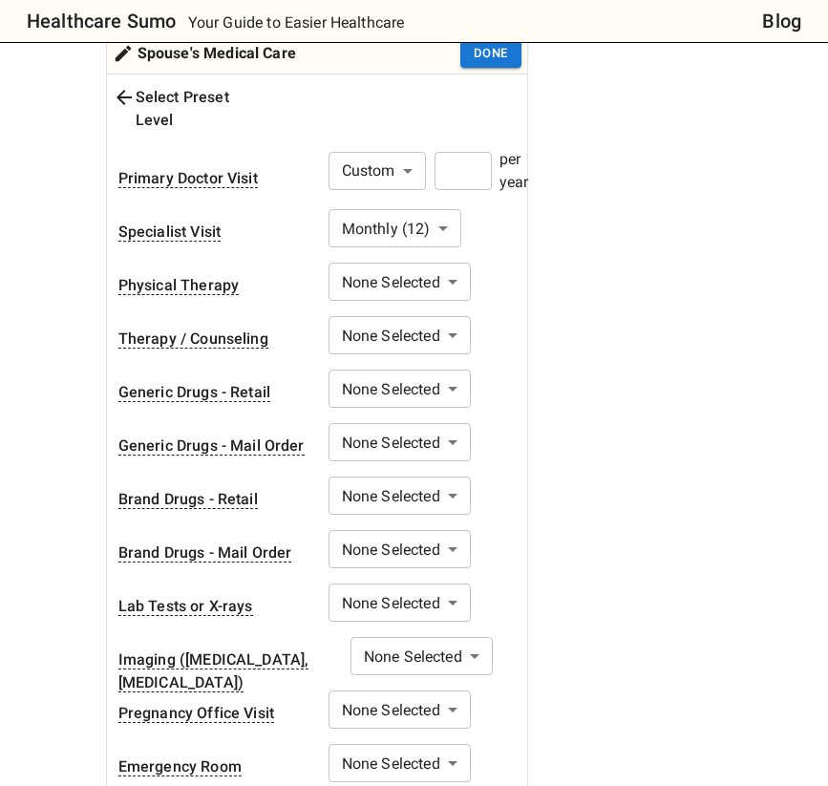
scroll to position [727, 0]
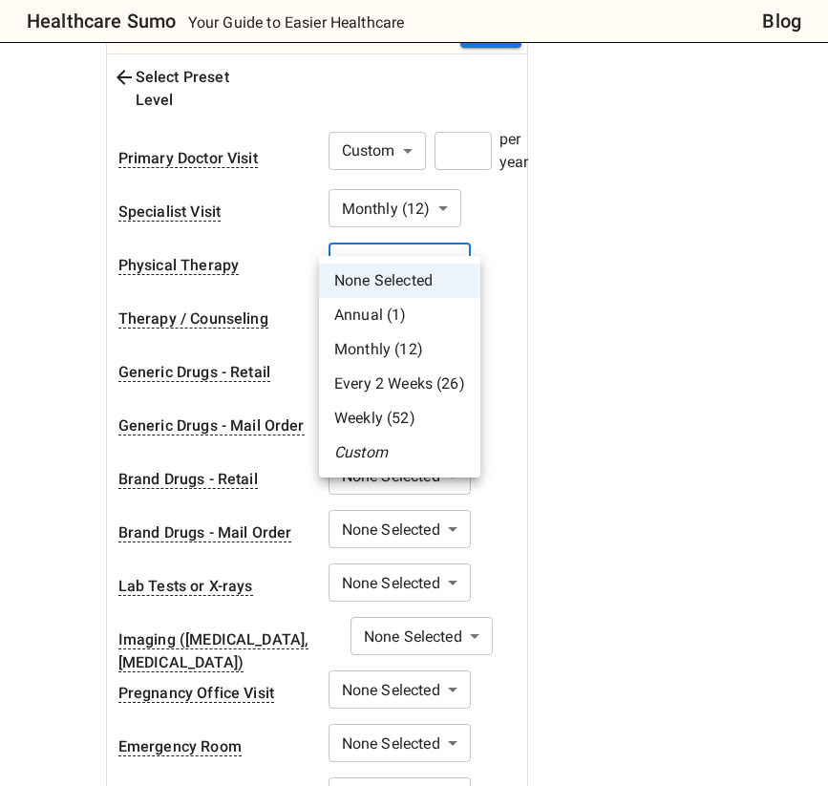
click at [500, 252] on div at bounding box center [414, 393] width 828 height 786
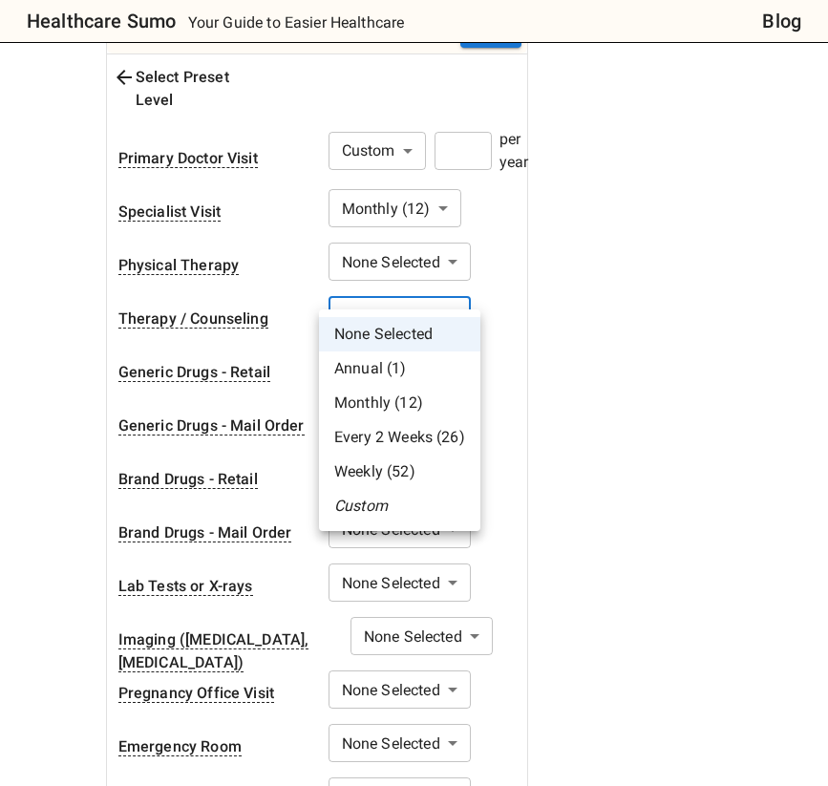
click at [414, 464] on li "Weekly (52)" at bounding box center [399, 472] width 161 height 34
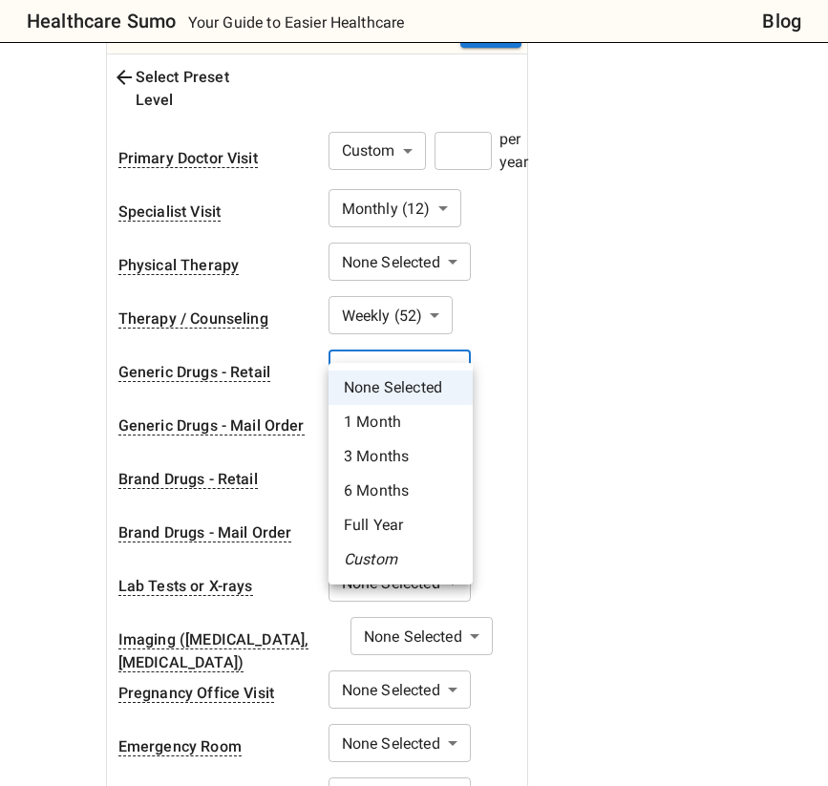
click at [409, 517] on li "Full Year" at bounding box center [400, 525] width 144 height 34
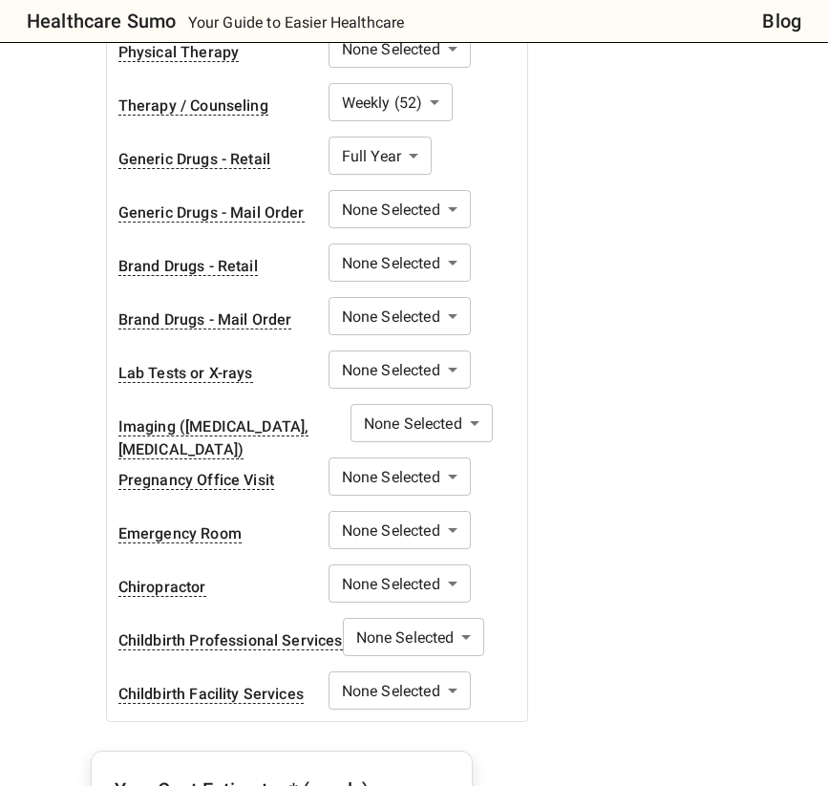
scroll to position [961, 0]
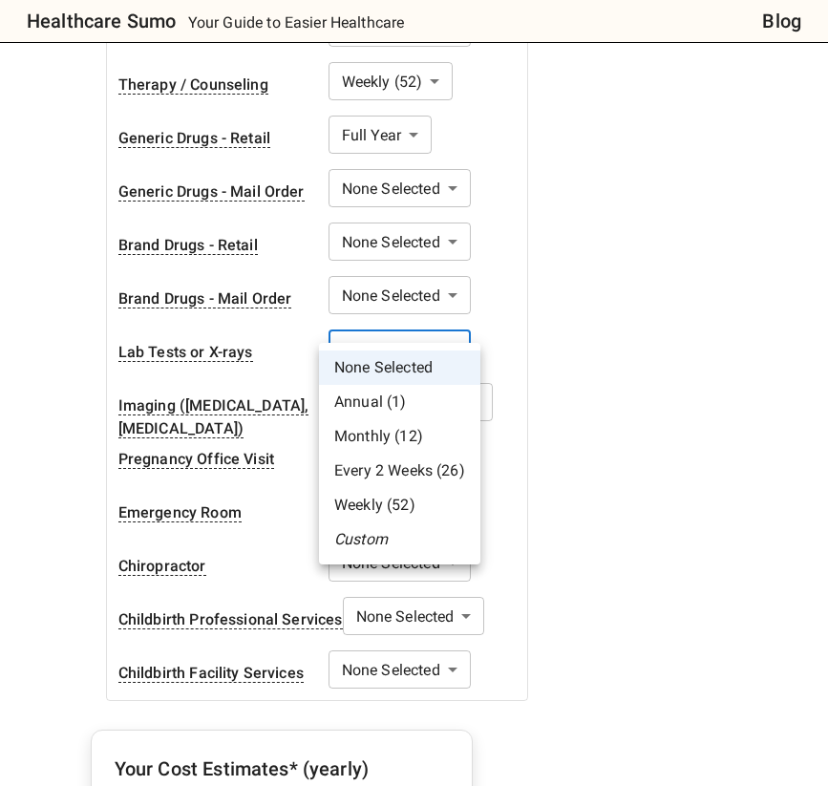
click at [418, 331] on body "Healthcare Sumo Your Guide to Easier Healthcare Blog Health Insurance Calculato…" at bounding box center [414, 583] width 828 height 3088
click at [415, 525] on li "Custom" at bounding box center [399, 539] width 161 height 34
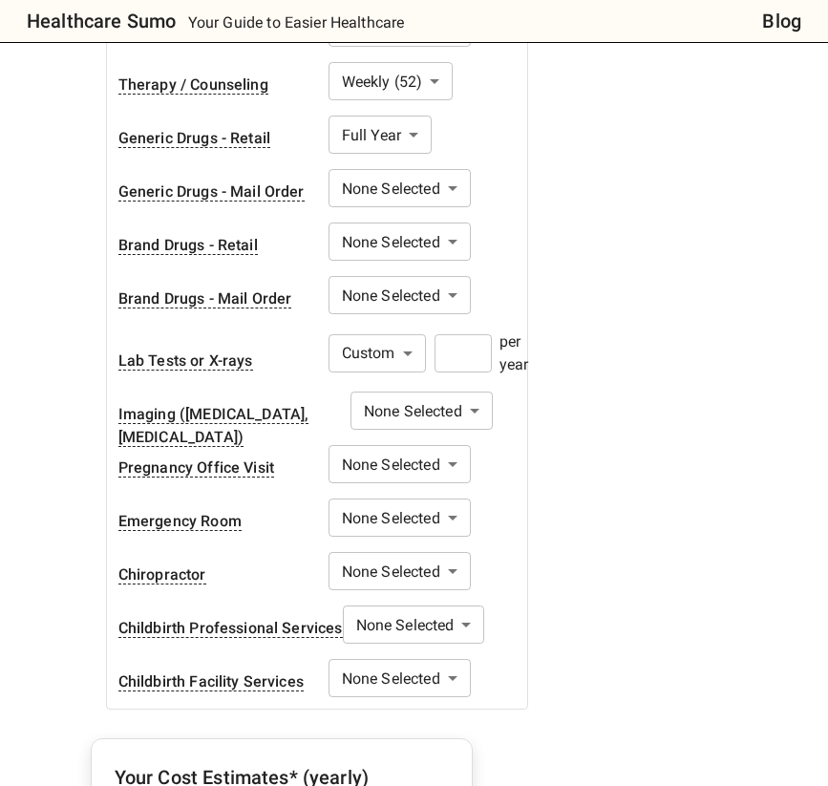
click at [464, 339] on input "number" at bounding box center [462, 353] width 57 height 38
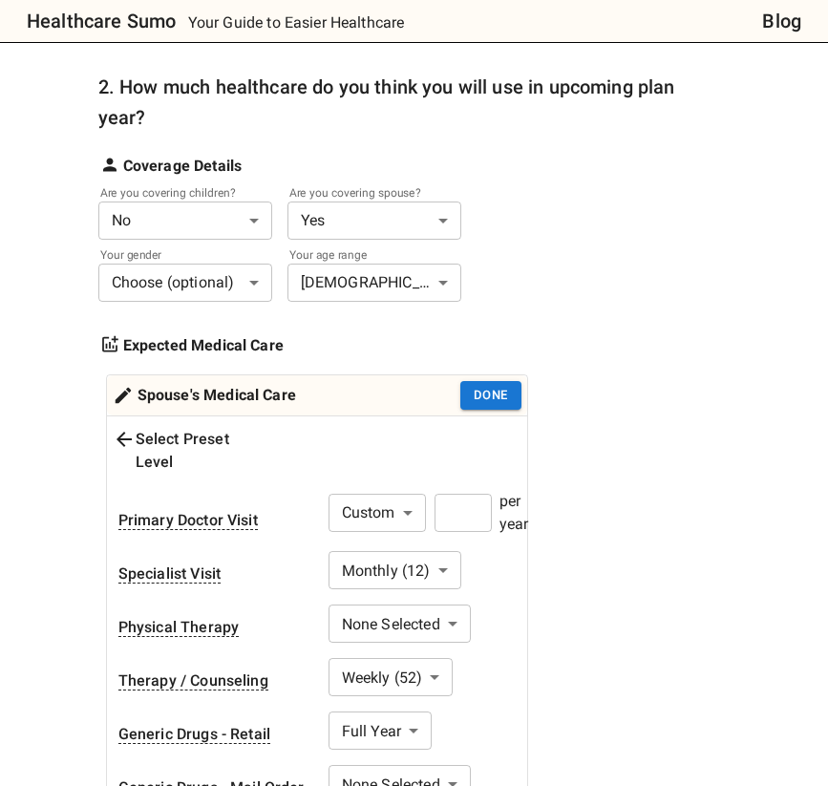
click at [577, 268] on div "Your gender Choose (optional) * ​ Your age range 30-35 years old ** ​" at bounding box center [406, 278] width 617 height 47
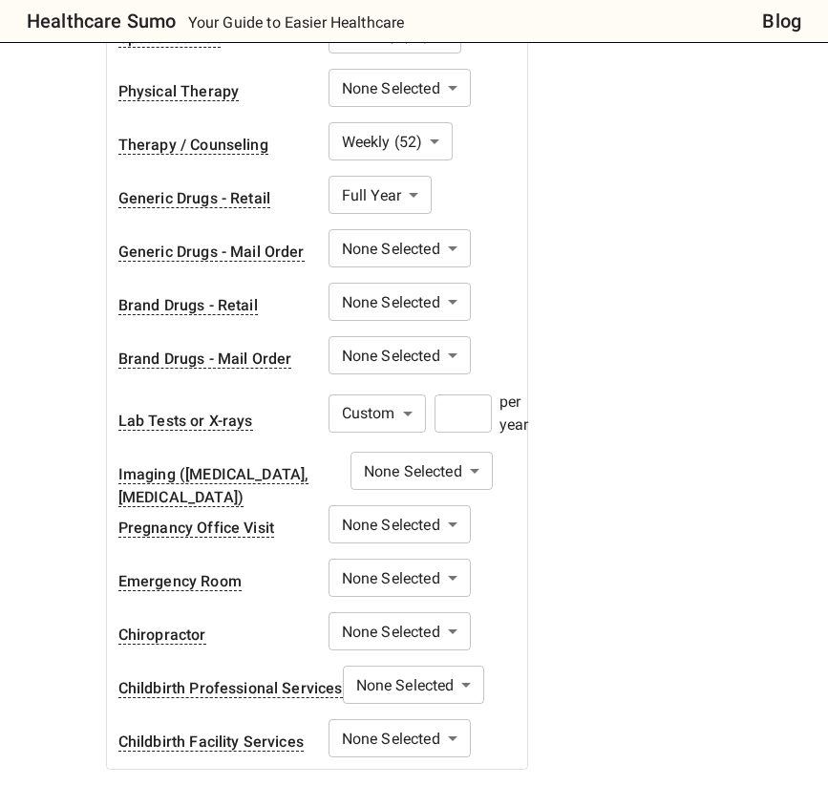
scroll to position [969, 0]
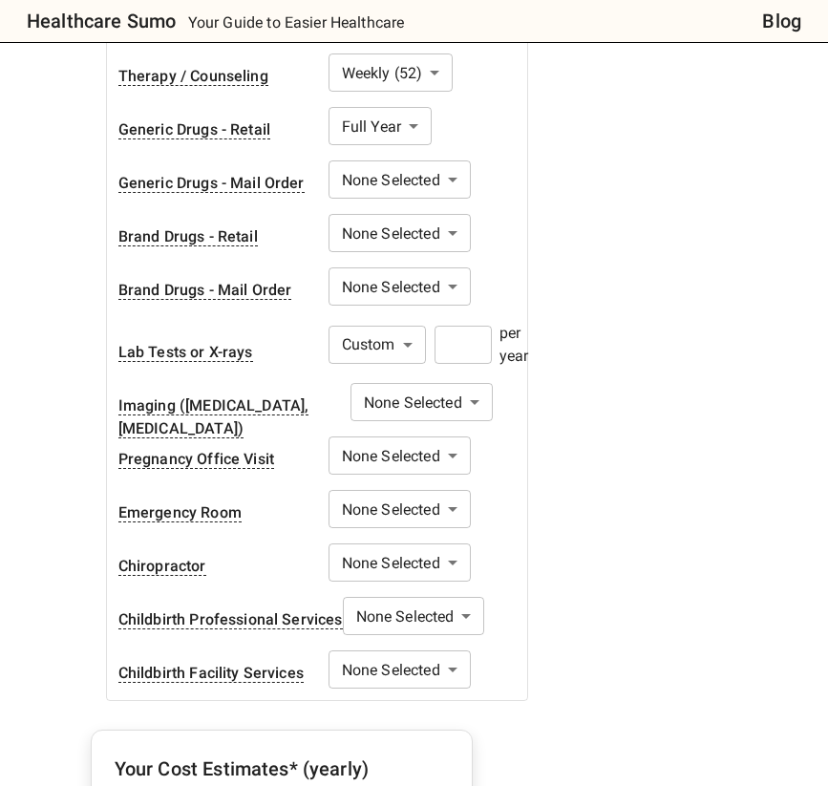
click at [437, 489] on body "Healthcare Sumo Your Guide to Easier Healthcare Blog Health Insurance Calculato…" at bounding box center [414, 579] width 828 height 3097
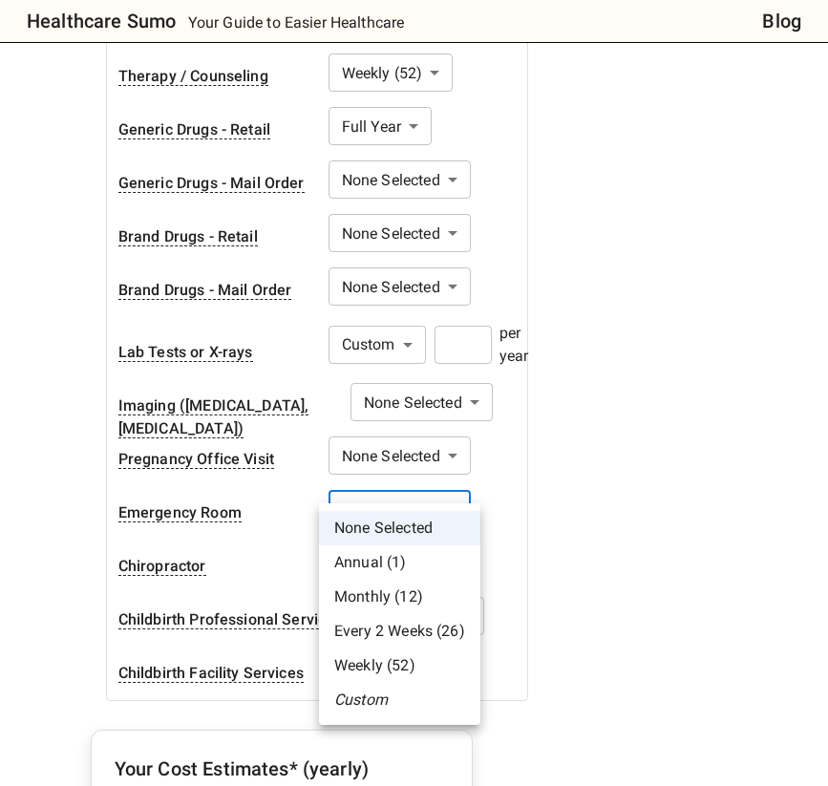
click at [551, 441] on div at bounding box center [414, 393] width 828 height 786
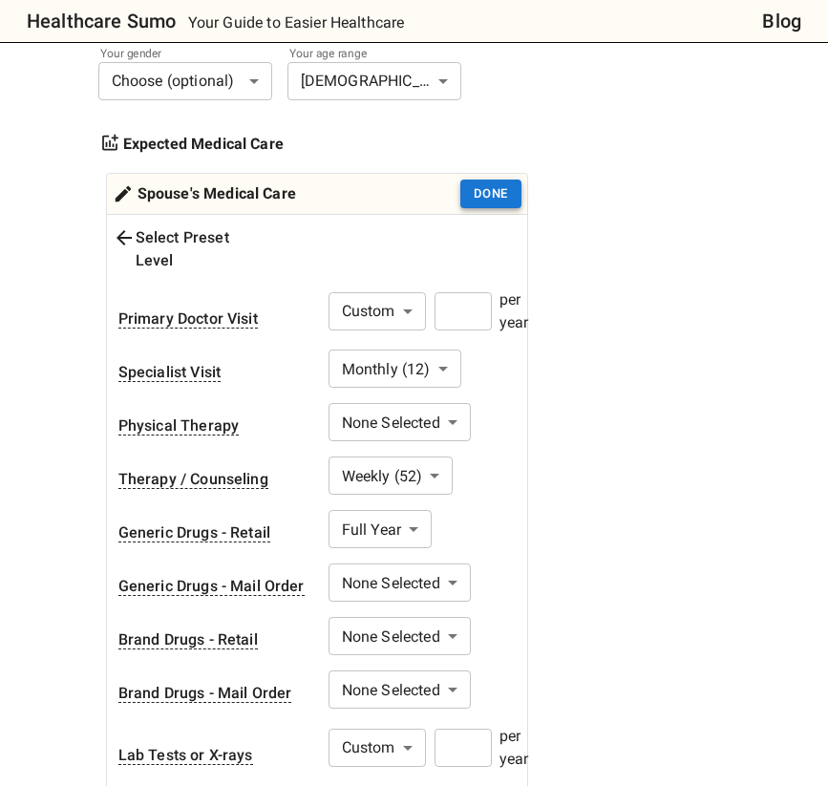
scroll to position [547, 0]
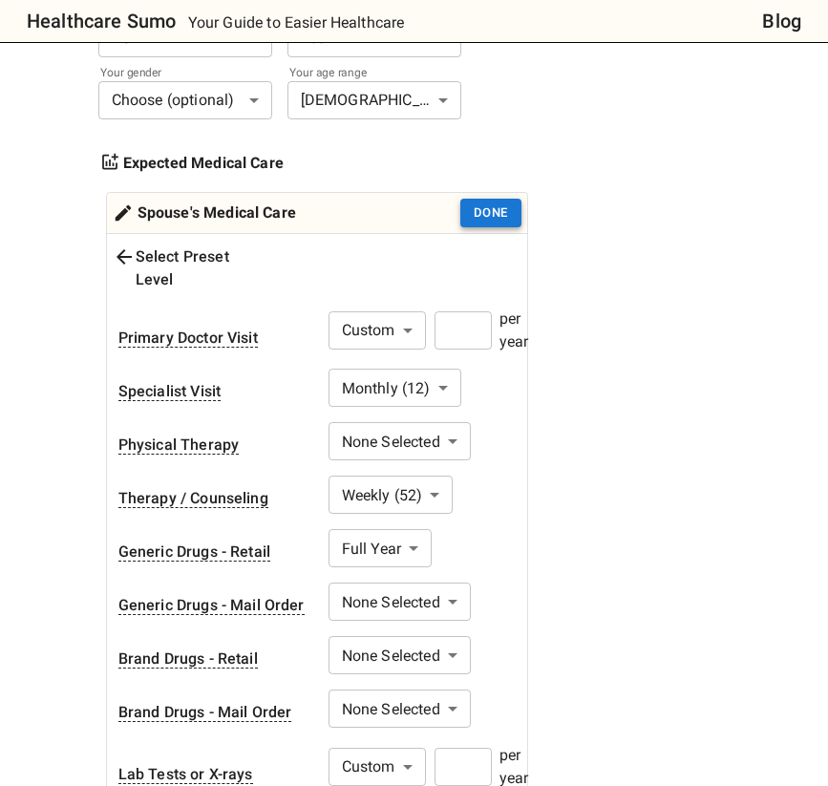
click at [496, 205] on button "Done" at bounding box center [490, 214] width 61 height 30
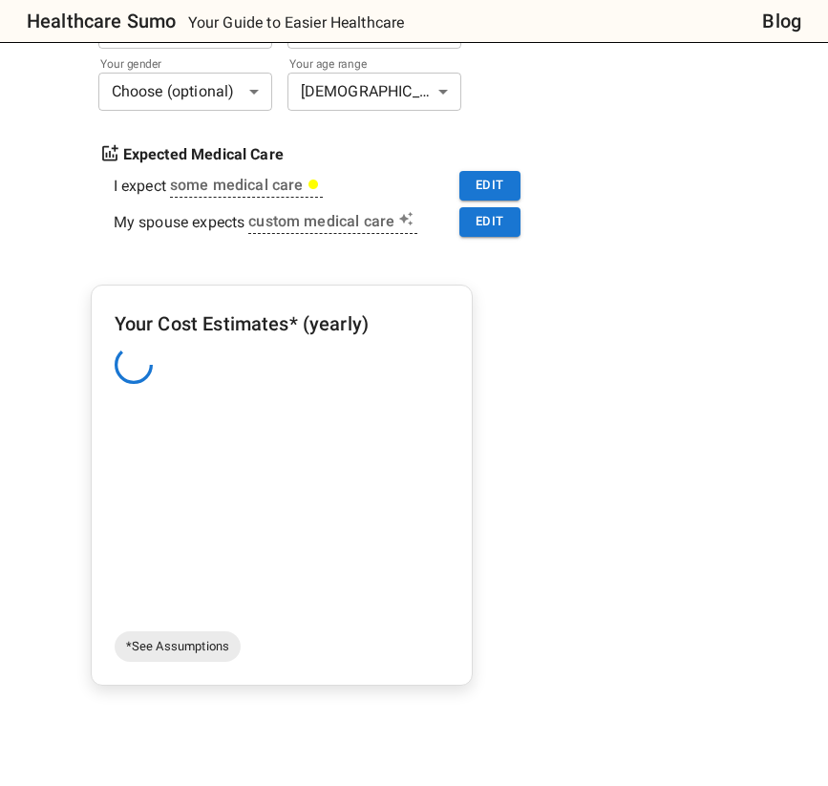
scroll to position [645, 0]
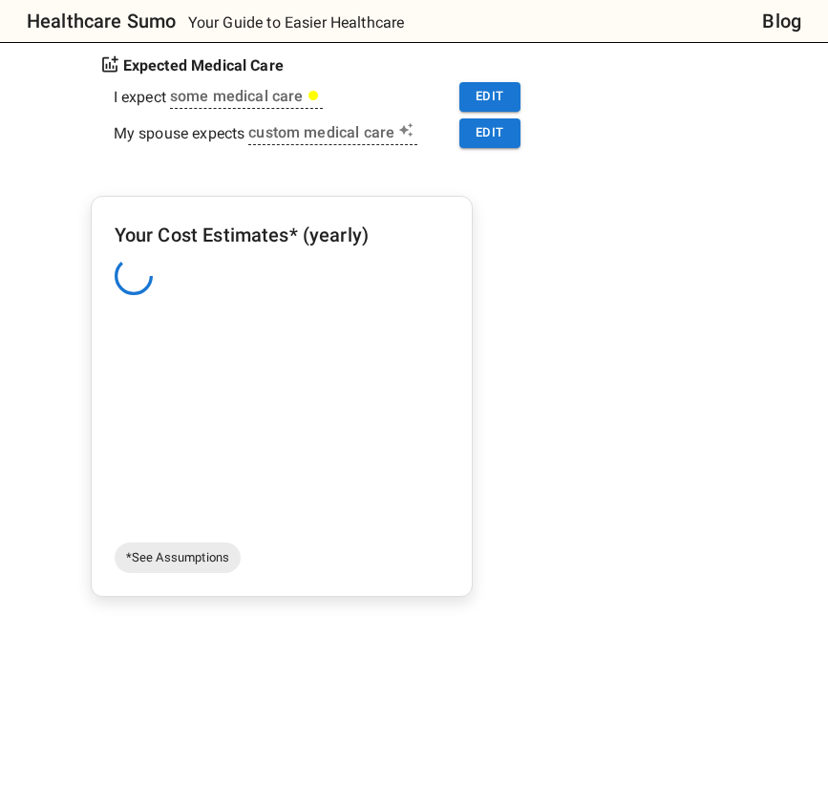
click at [330, 291] on div at bounding box center [282, 276] width 334 height 38
click at [307, 319] on div "Your Cost Estimates* (yearly)" at bounding box center [282, 377] width 334 height 315
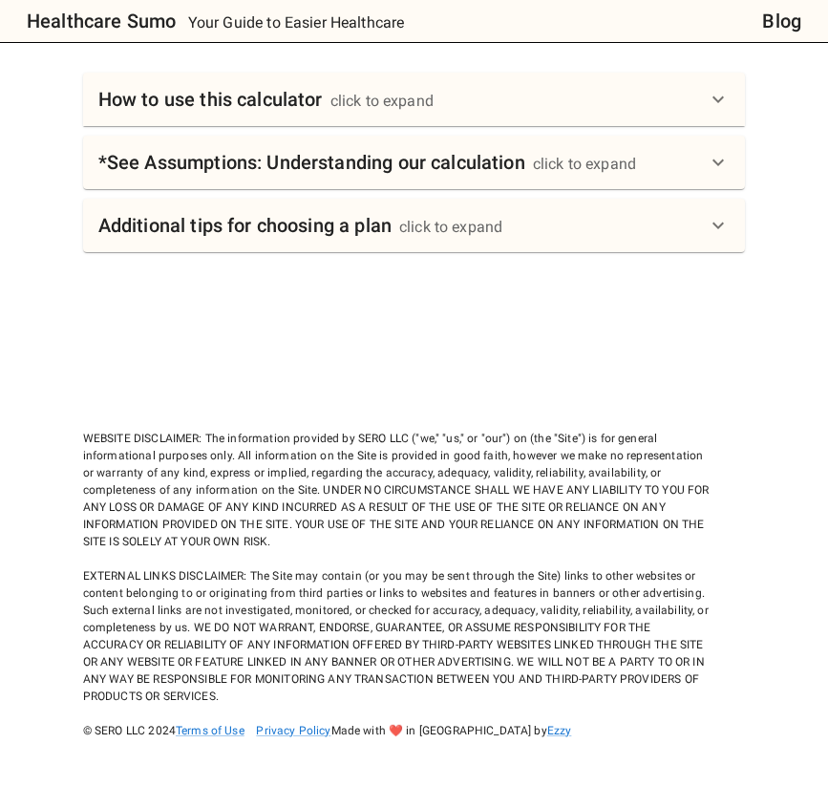
scroll to position [1498, 0]
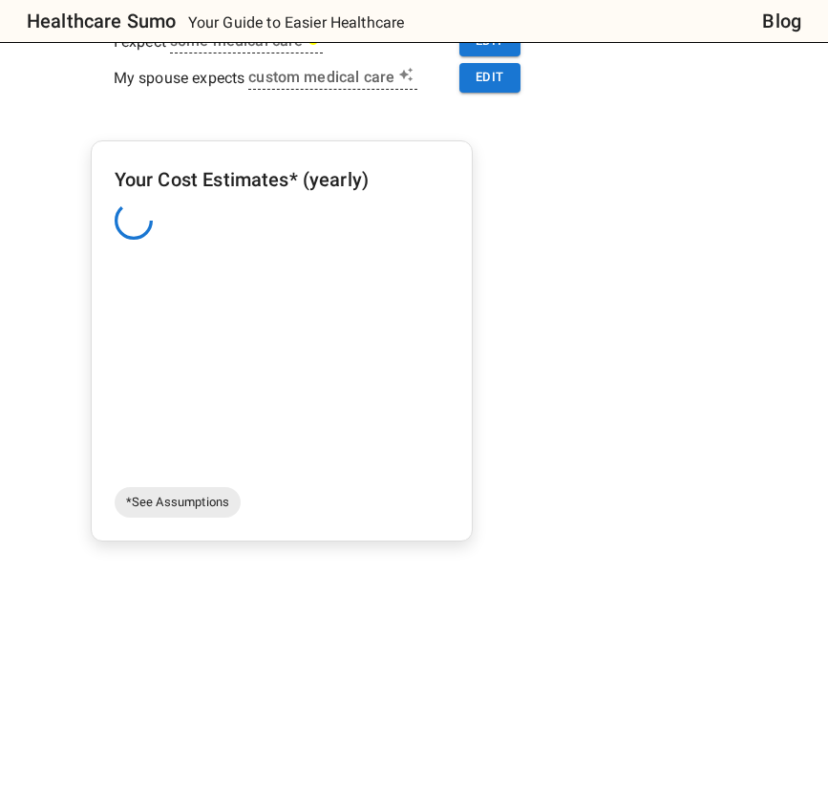
click at [294, 281] on div "Your Cost Estimates* (yearly)" at bounding box center [282, 321] width 334 height 315
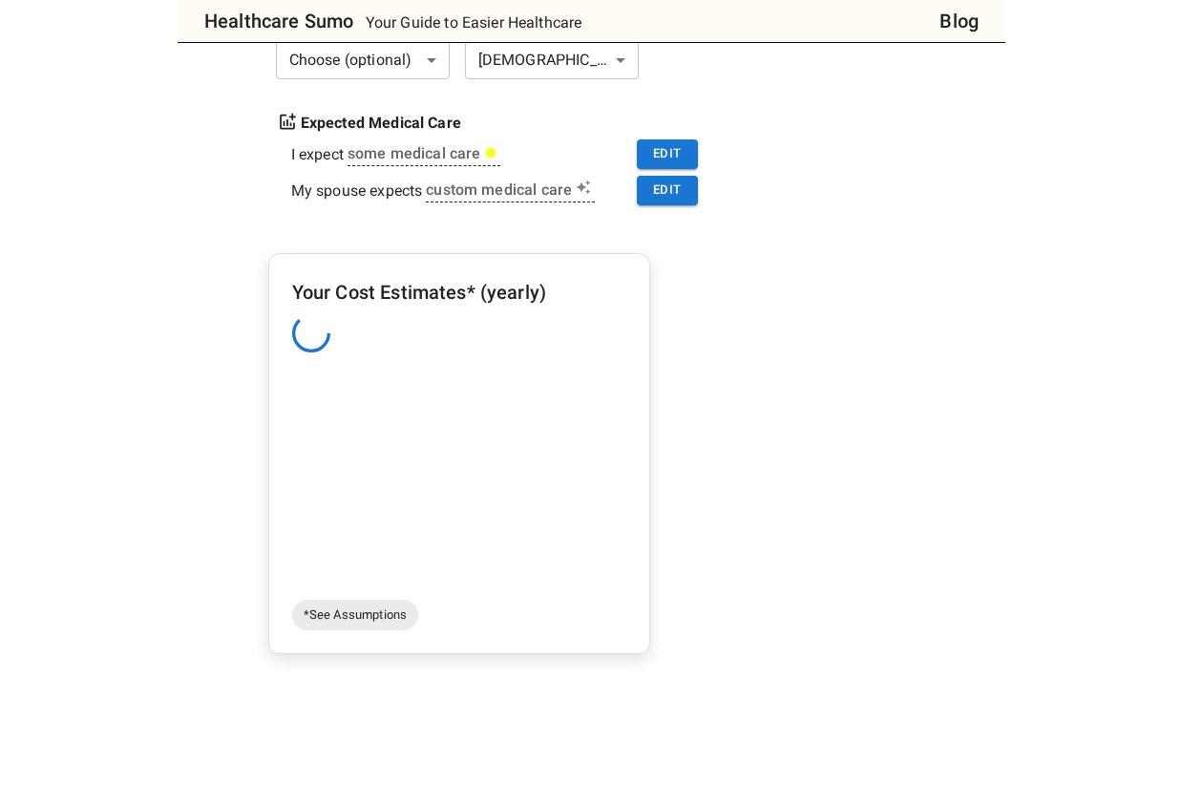
scroll to position [564, 0]
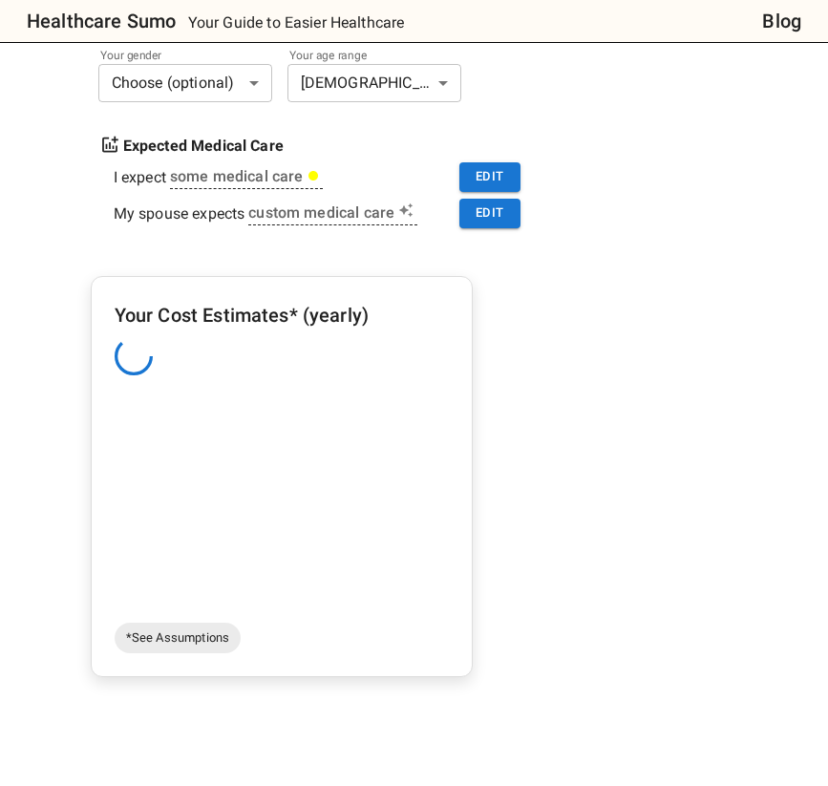
drag, startPoint x: 0, startPoint y: 334, endPoint x: -94, endPoint y: 336, distance: 93.6
click at [0, 336] on html "Healthcare Sumo Your Guide to Easier Healthcare Blog Health Insurance Calculato…" at bounding box center [414, 579] width 828 height 2286
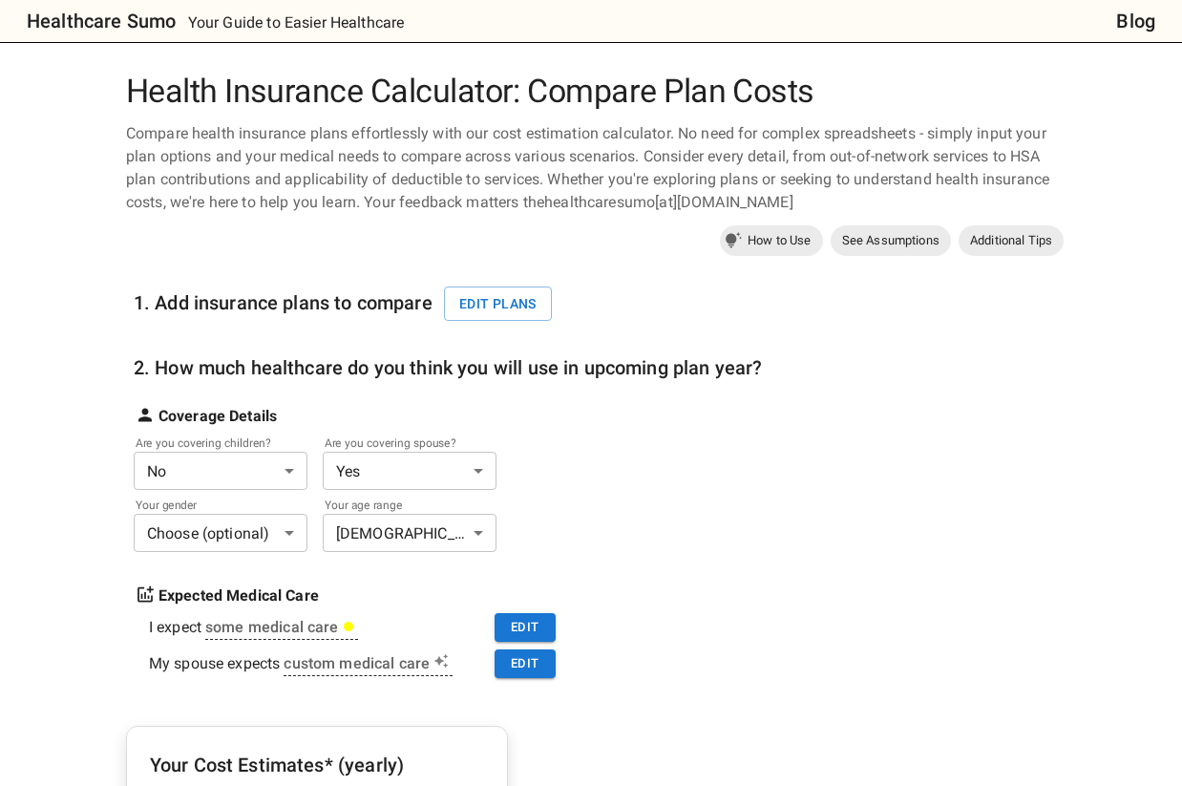
scroll to position [0, 0]
click at [1122, 11] on h6 "Blog" at bounding box center [1135, 21] width 39 height 31
click at [720, 248] on link "How to Use" at bounding box center [771, 240] width 103 height 31
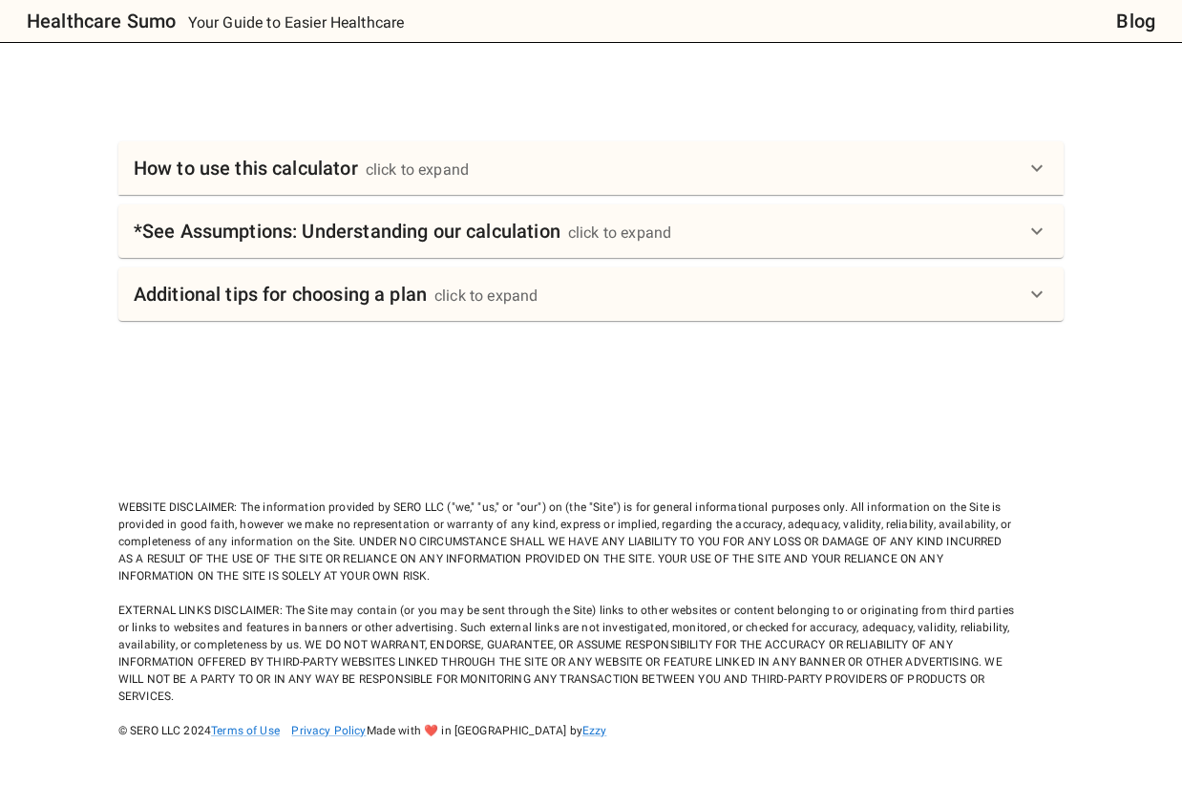
click at [599, 170] on div "How to use this calculator click to expand" at bounding box center [580, 168] width 892 height 31
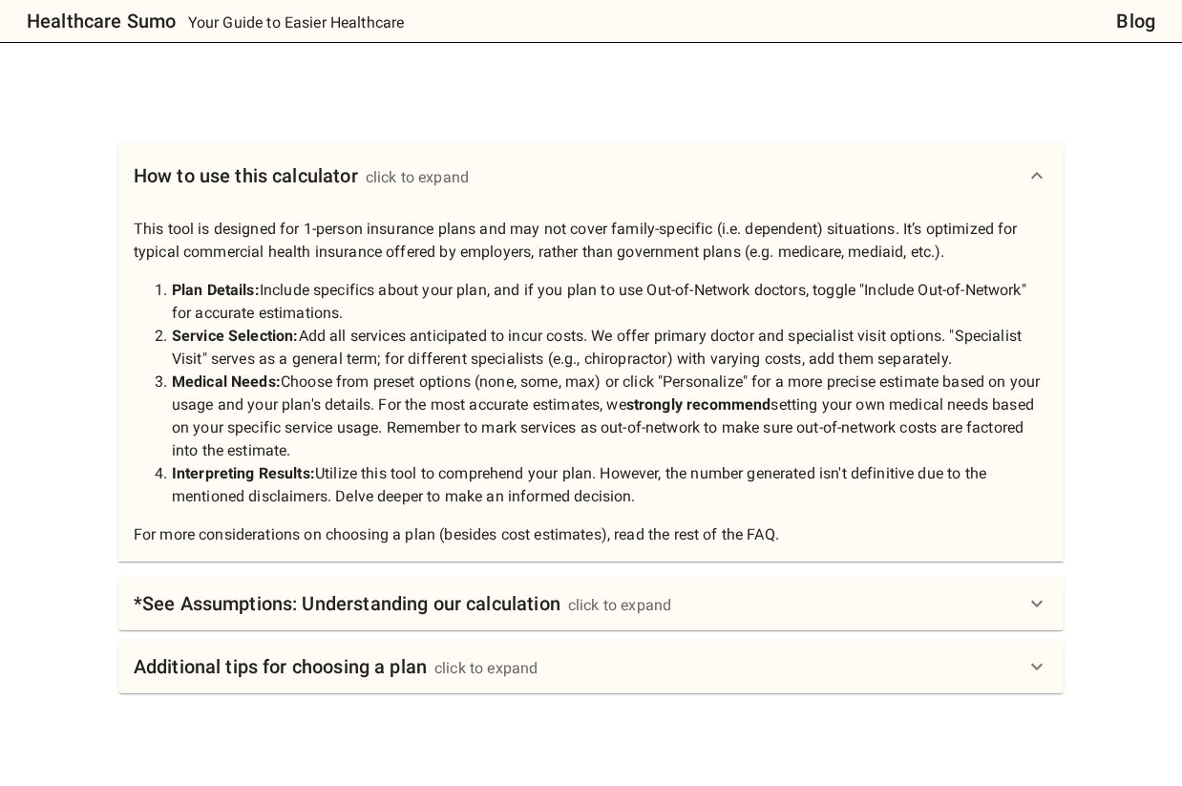
click at [635, 643] on div "Additional tips for choosing a plan click to expand" at bounding box center [590, 666] width 945 height 53
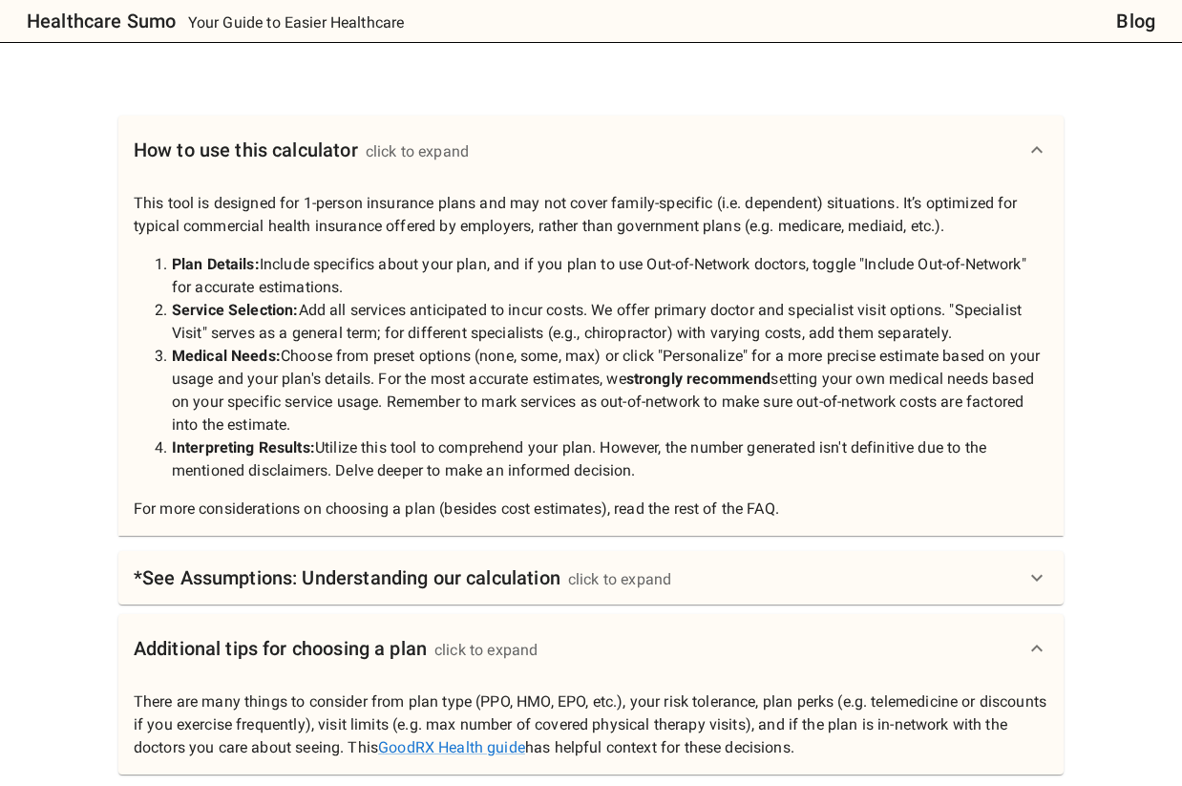
scroll to position [1314, 0]
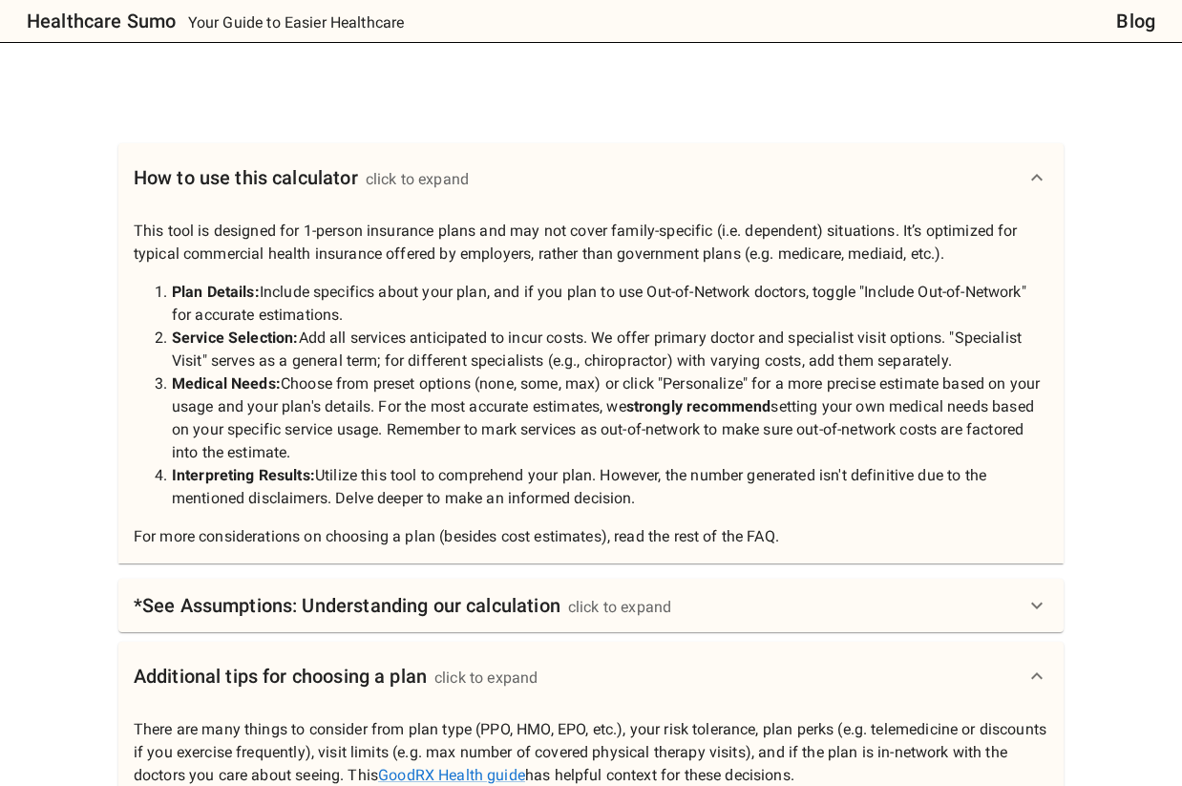
click at [595, 591] on div "*See Assumptions: Understanding our calculation click to expand" at bounding box center [403, 605] width 538 height 31
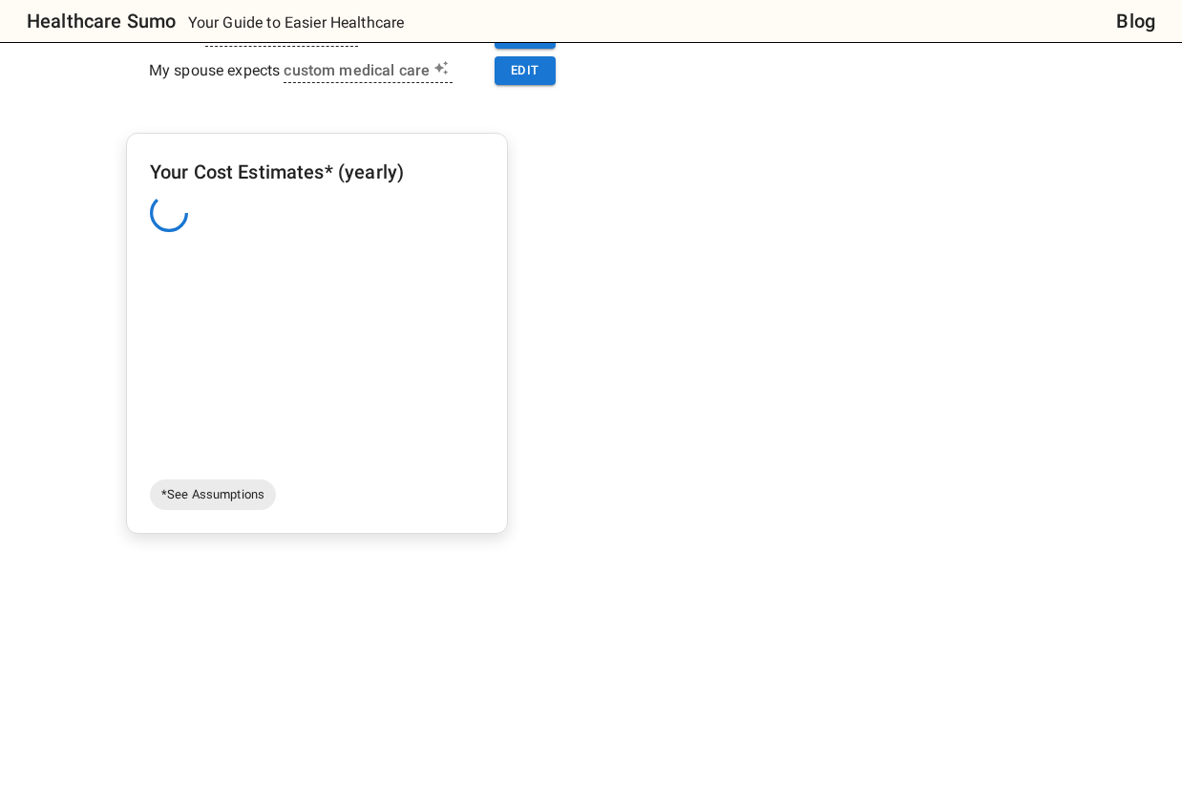
scroll to position [186, 0]
